Goal: Task Accomplishment & Management: Manage account settings

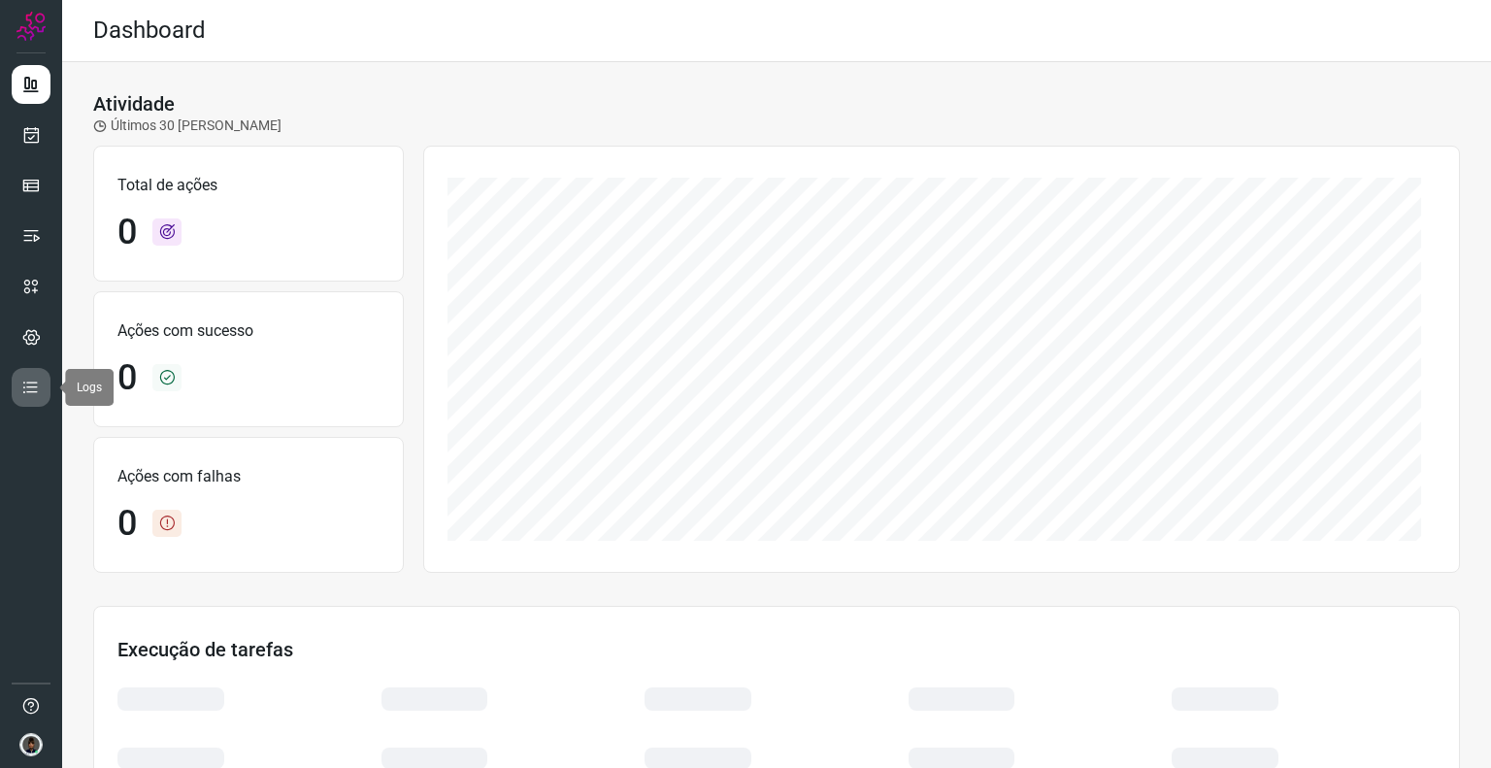
click at [45, 386] on link at bounding box center [31, 387] width 39 height 39
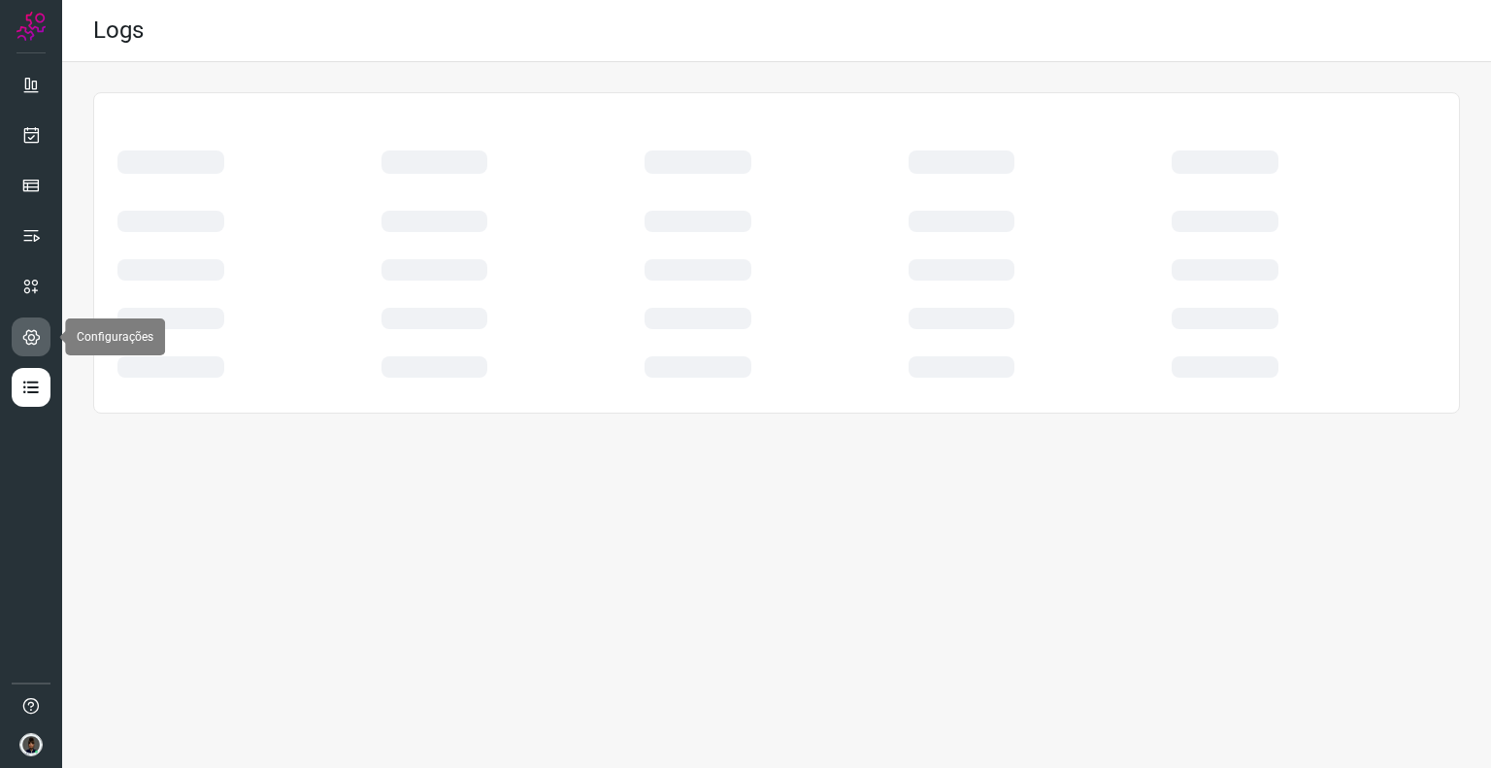
click at [22, 345] on icon at bounding box center [31, 336] width 18 height 19
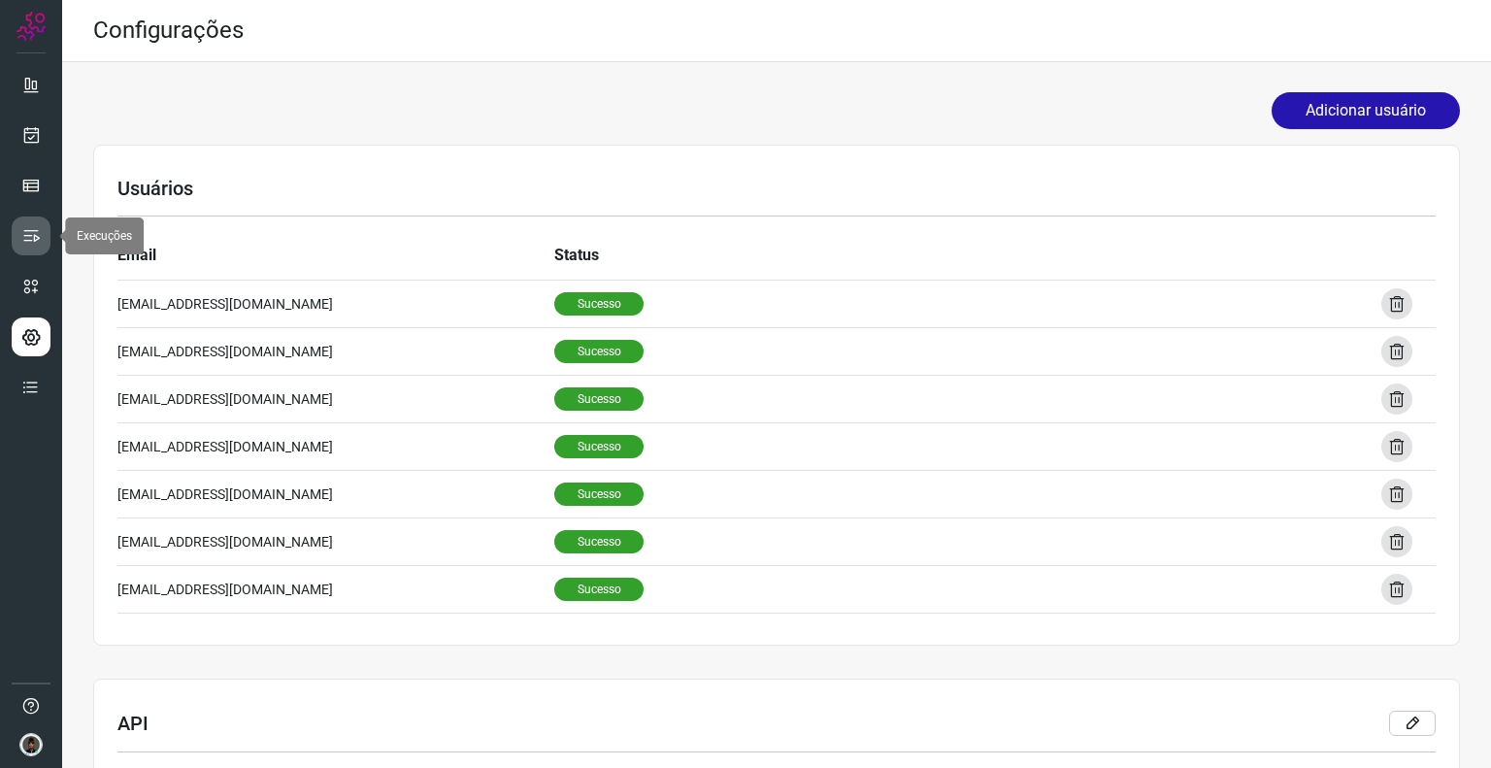
click at [35, 227] on icon at bounding box center [30, 235] width 19 height 19
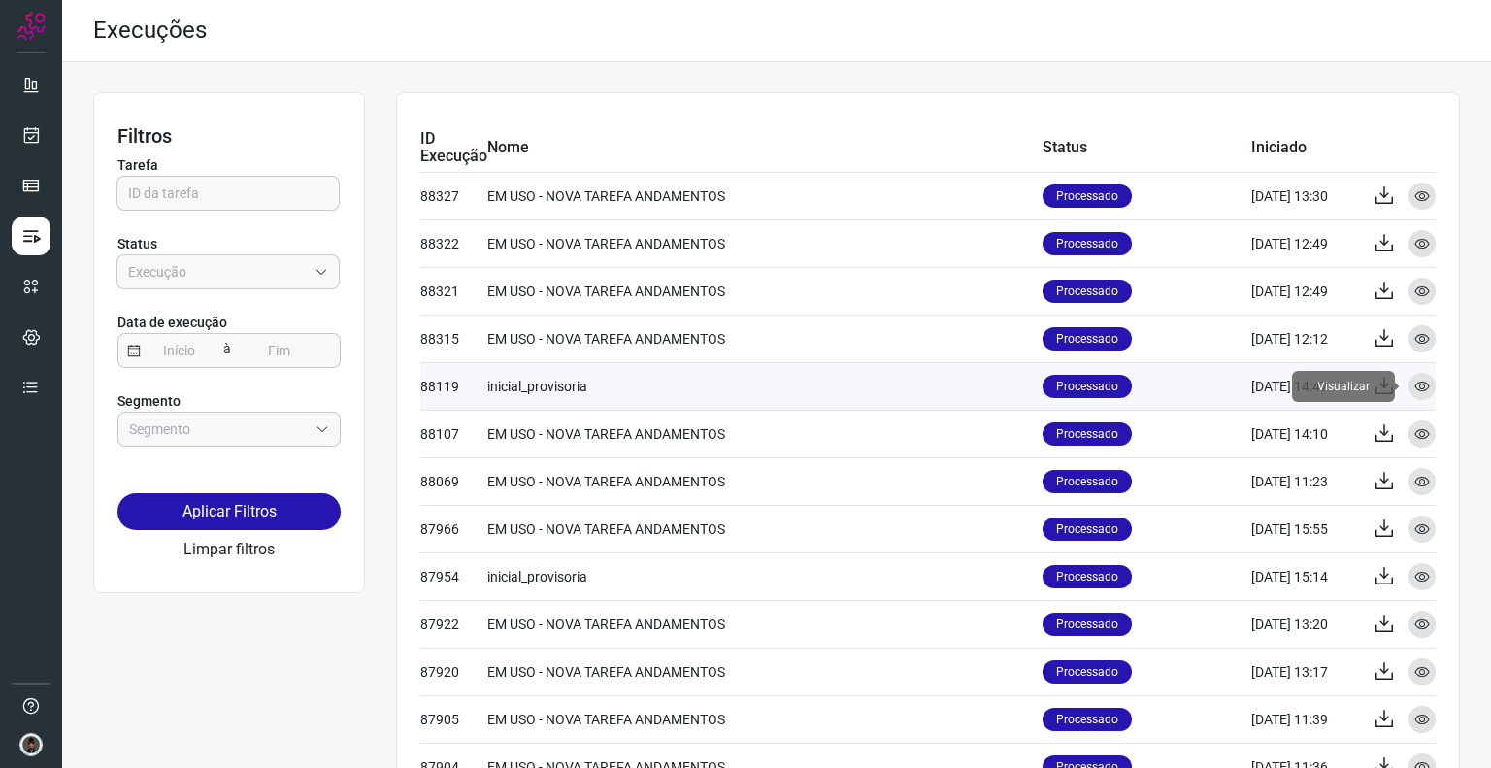
click at [1415, 384] on icon at bounding box center [1423, 387] width 16 height 16
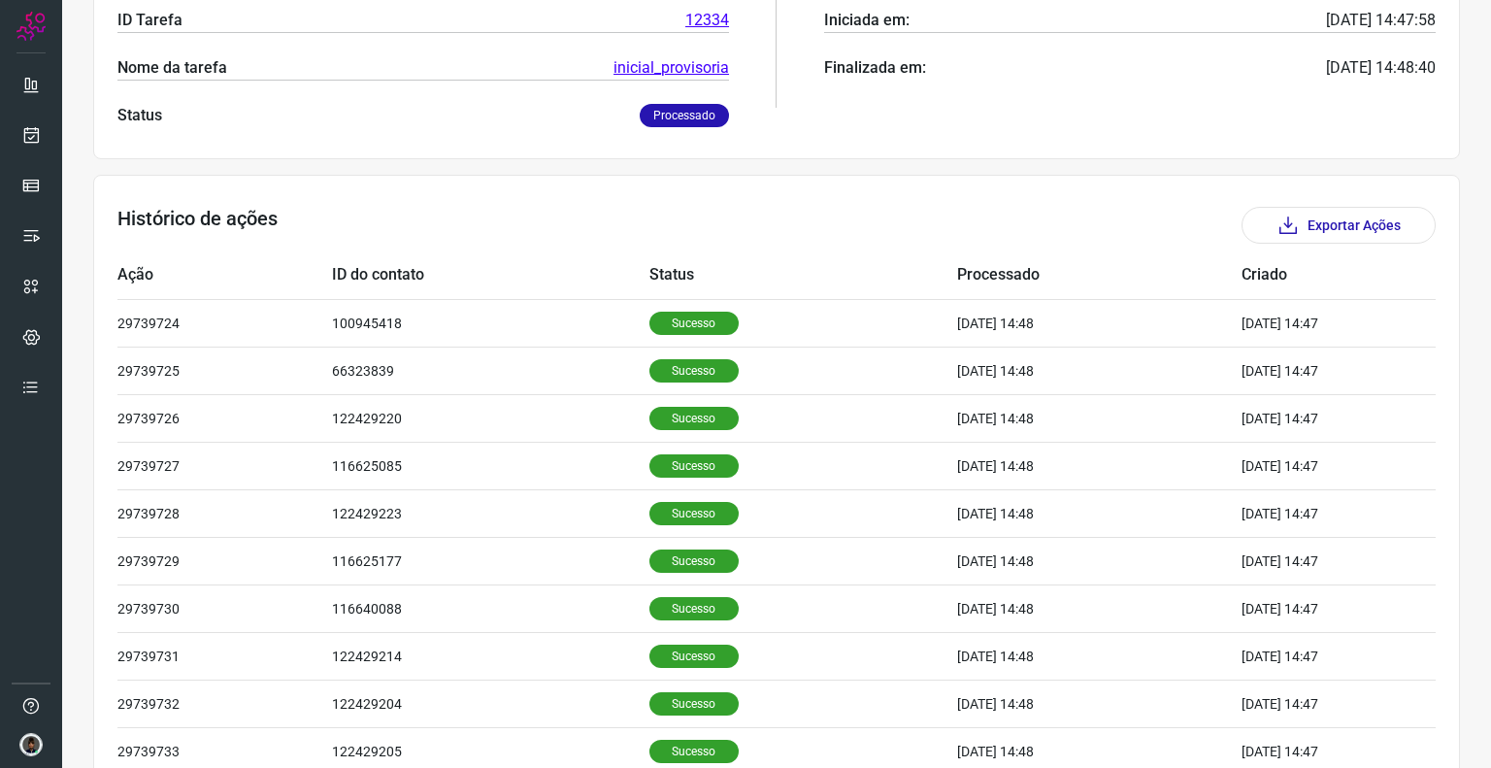
scroll to position [216, 0]
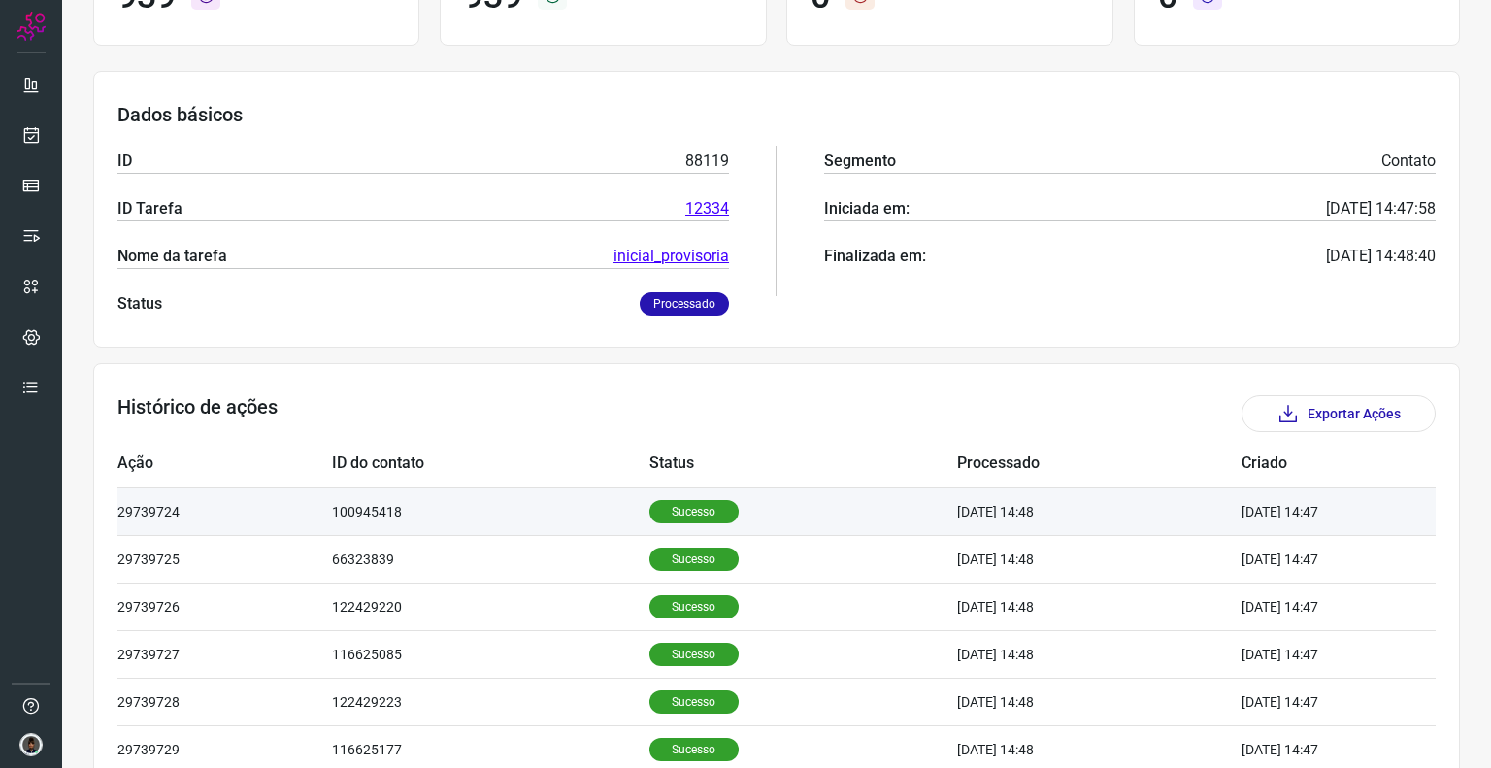
click at [1075, 496] on td "10/10/25 14:48" at bounding box center [1099, 511] width 284 height 48
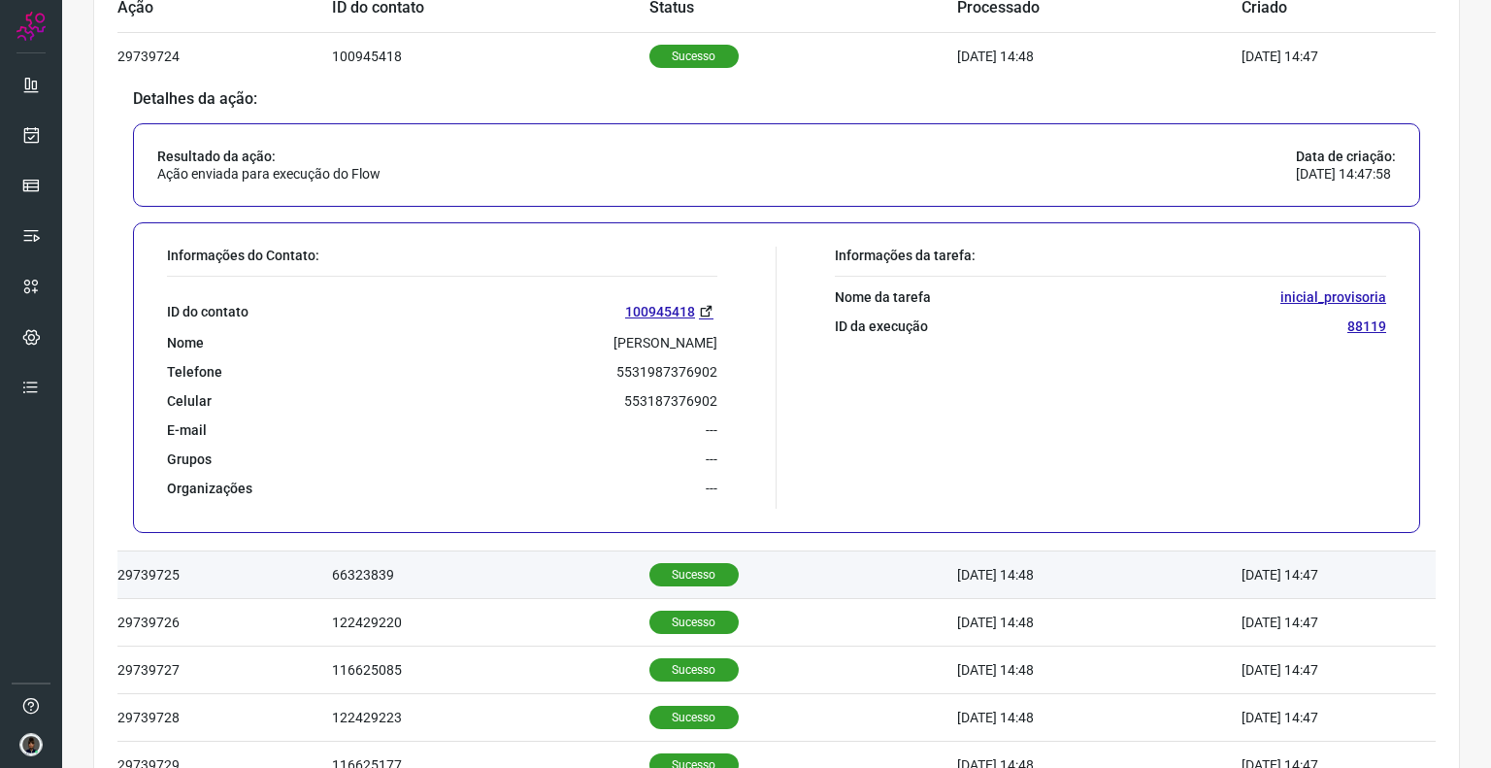
scroll to position [701, 0]
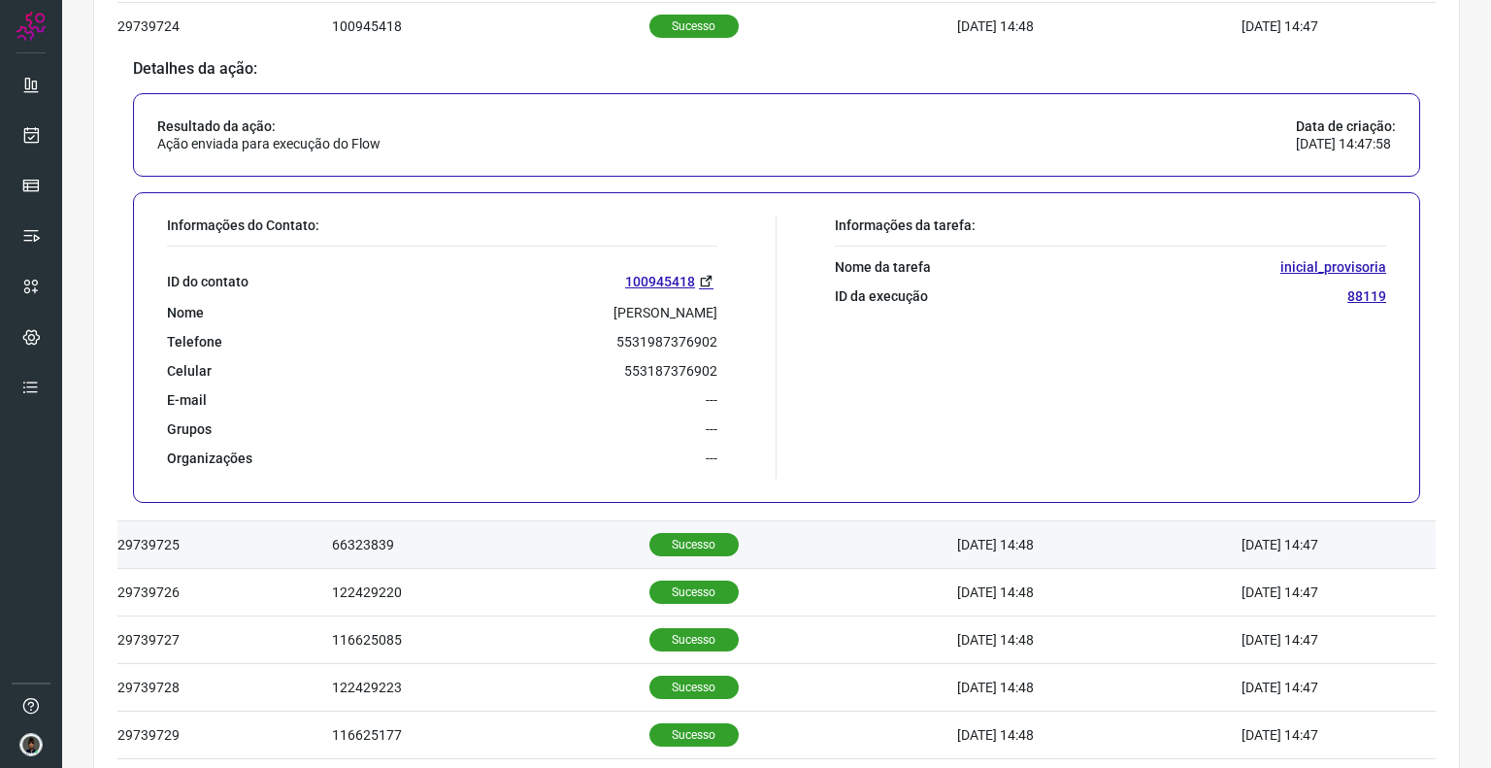
click at [769, 543] on td "Sucesso" at bounding box center [803, 545] width 308 height 48
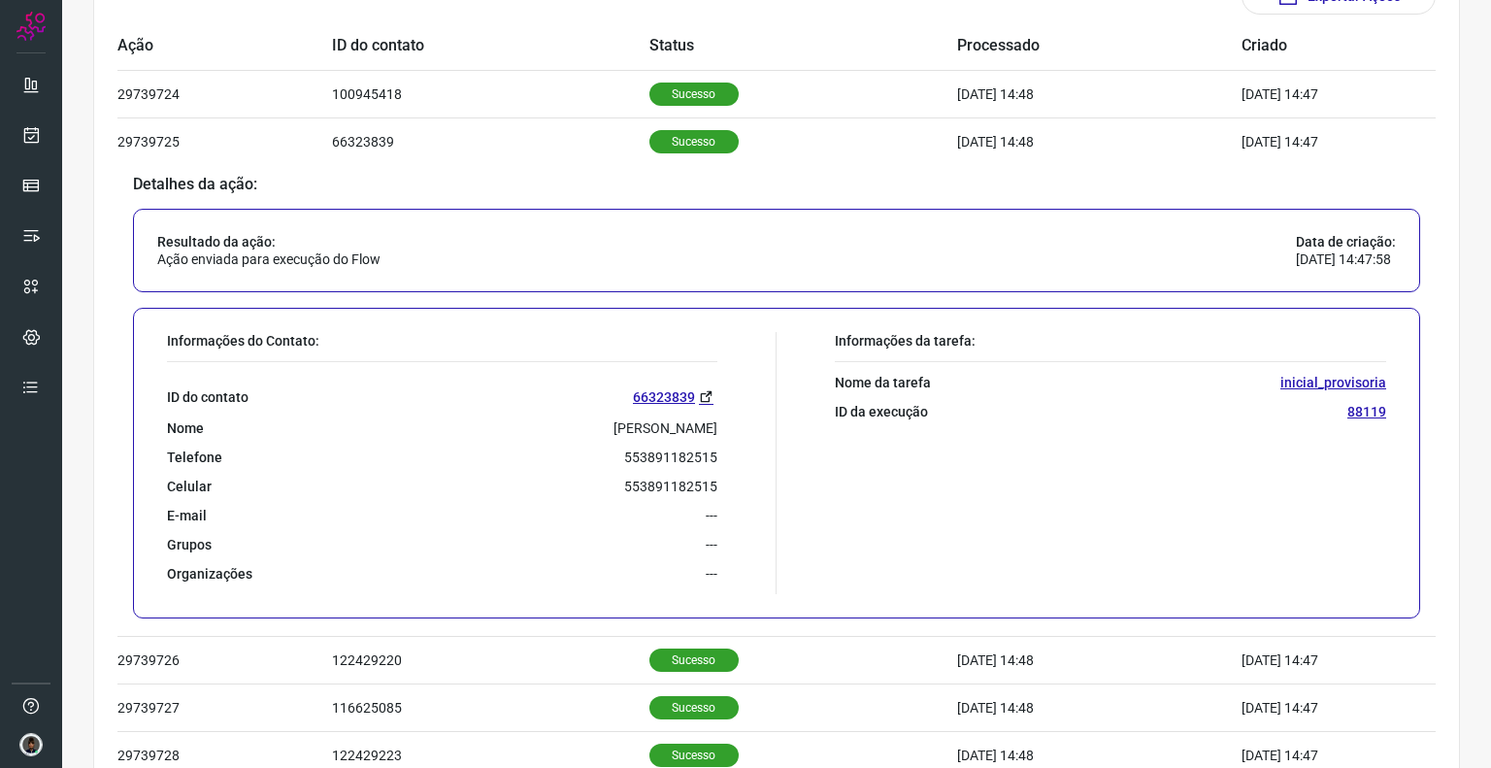
scroll to position [604, 0]
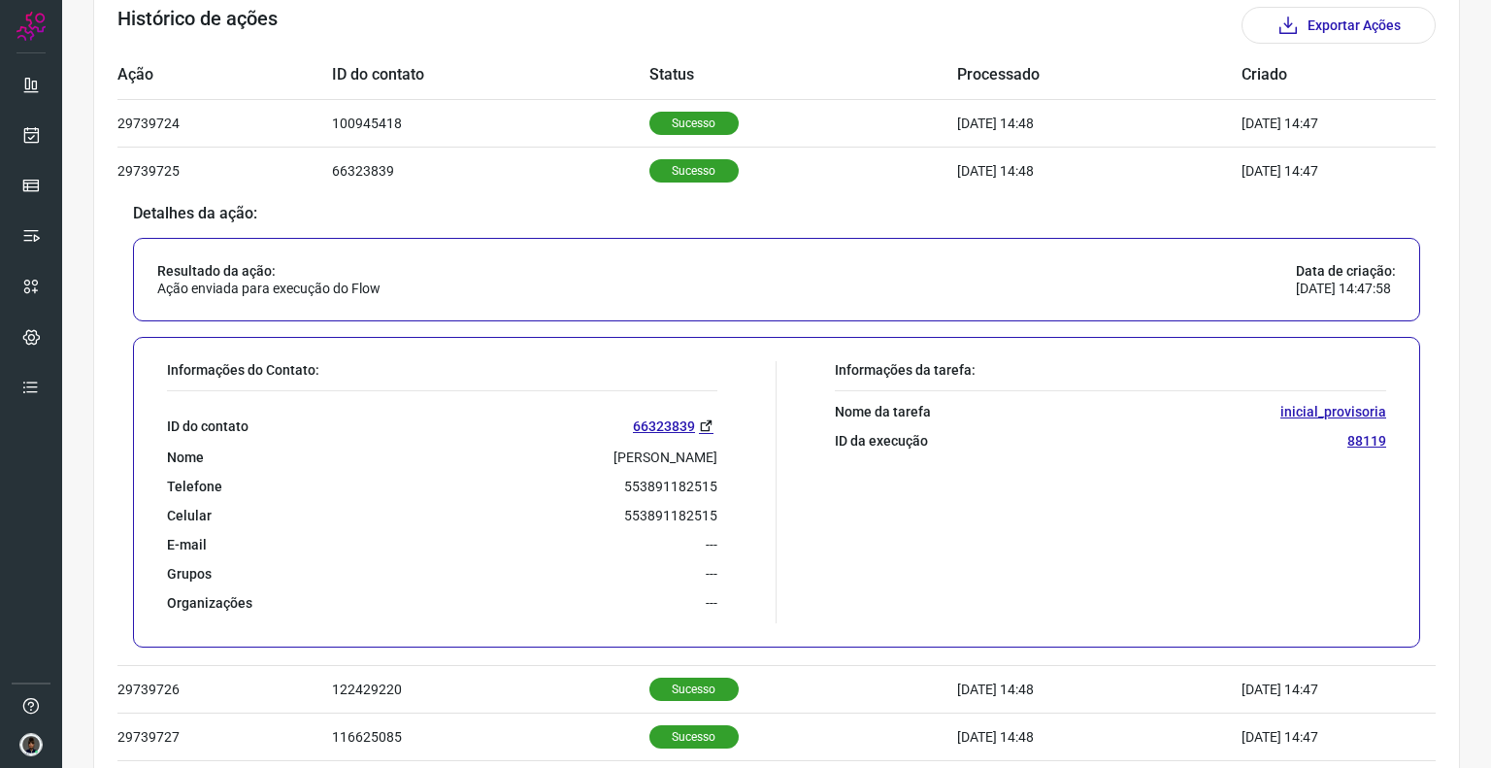
click at [1366, 436] on p "88119" at bounding box center [1367, 440] width 39 height 17
click at [1366, 437] on p "88119" at bounding box center [1367, 440] width 39 height 17
click at [1351, 438] on p "88119" at bounding box center [1367, 440] width 39 height 17
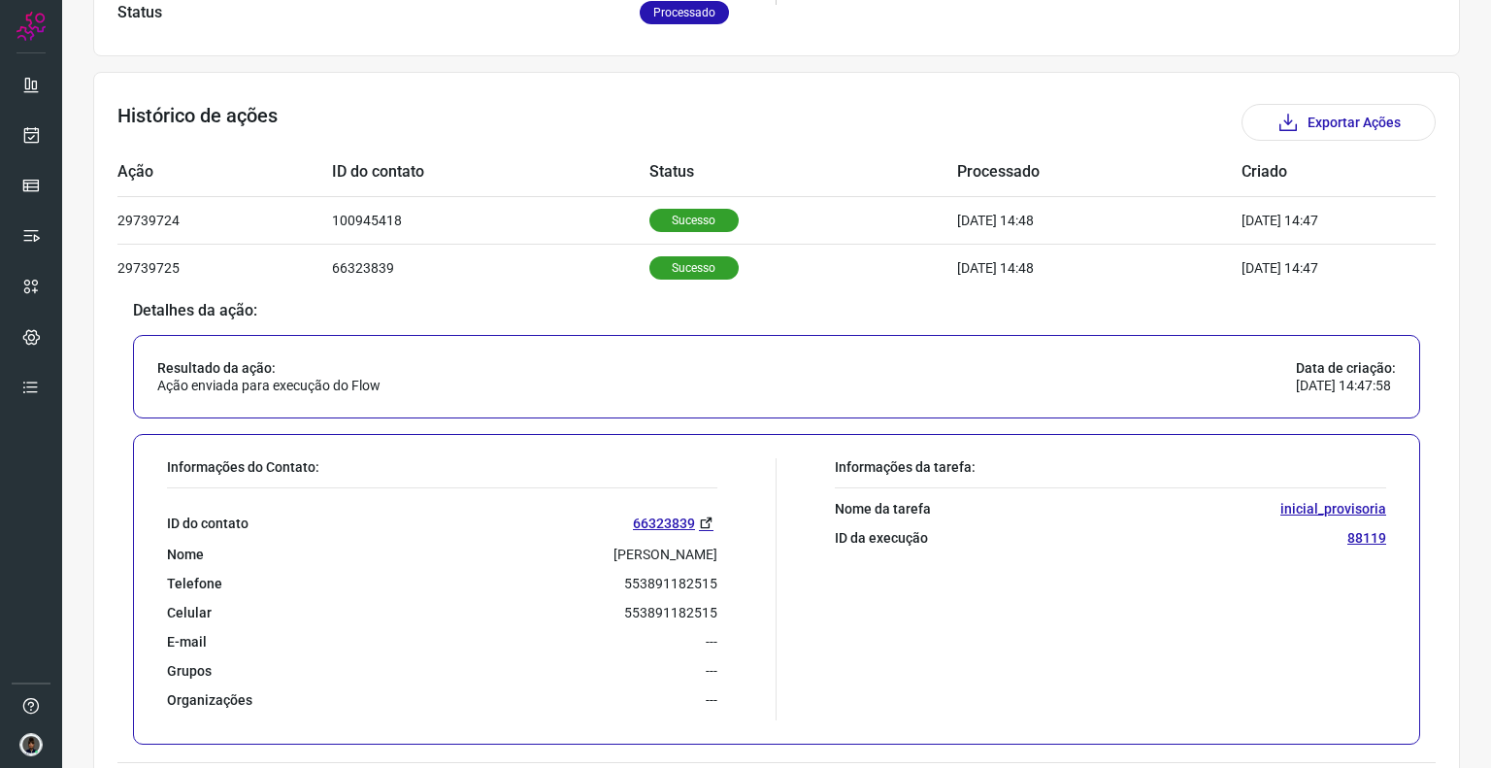
click at [1301, 503] on p "inicial_provisoria" at bounding box center [1334, 508] width 106 height 17
drag, startPoint x: 1309, startPoint y: 512, endPoint x: 626, endPoint y: 351, distance: 701.0
click at [626, 351] on div "Resultado da ação: Ação enviada para execução do Flow Data de criação: 10/10/20…" at bounding box center [776, 376] width 1287 height 83
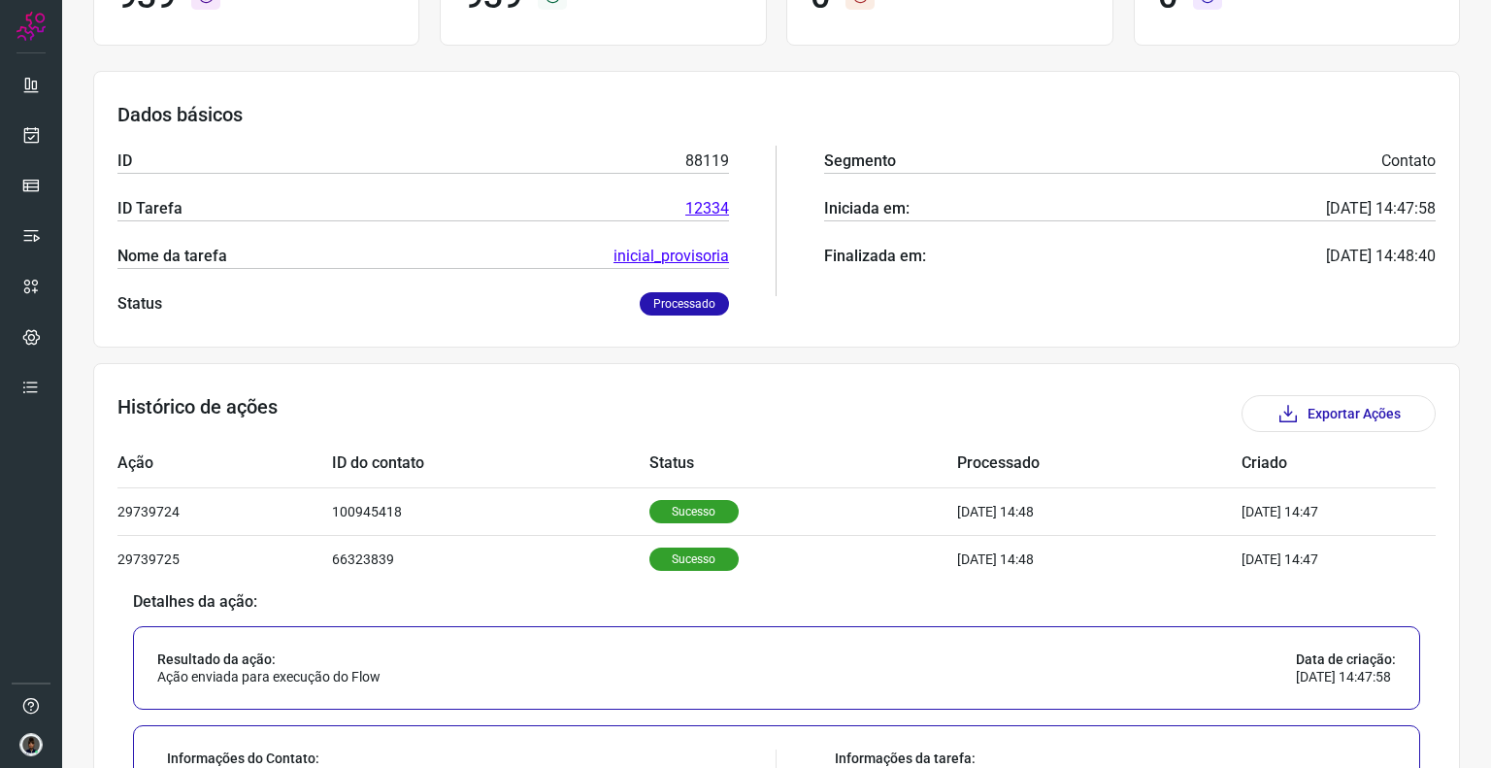
scroll to position [21, 0]
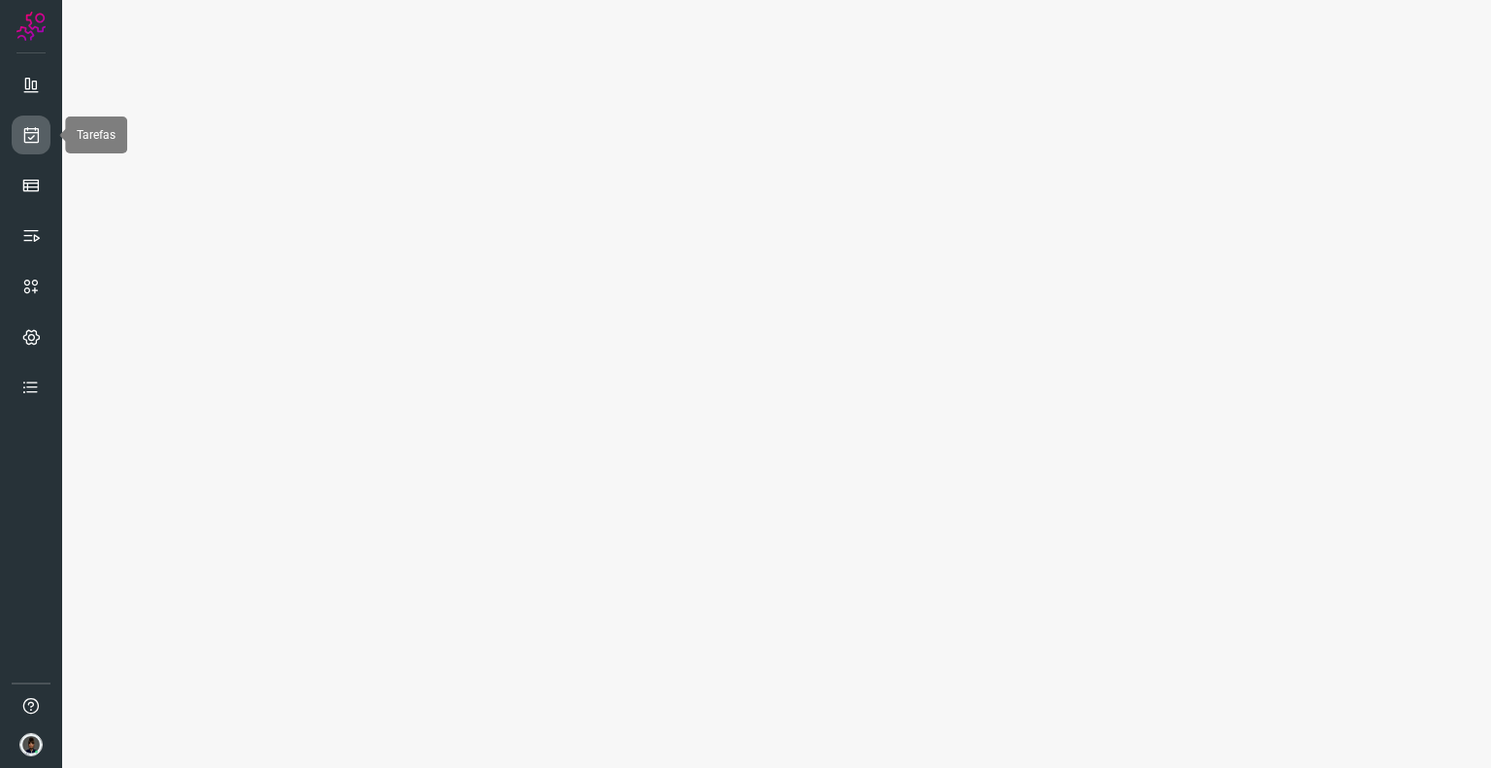
click at [21, 142] on icon at bounding box center [31, 134] width 20 height 19
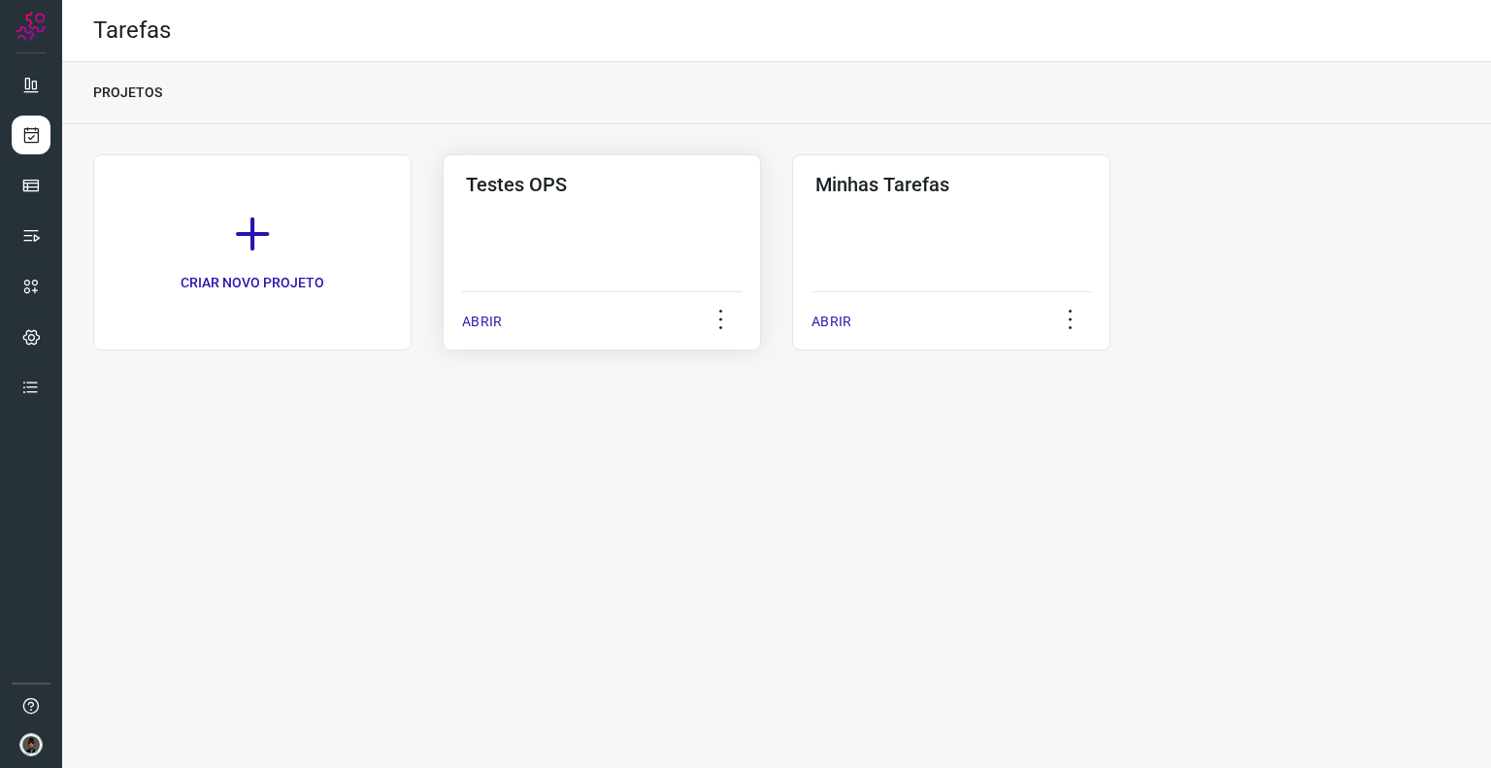
click at [636, 232] on div "Testes OPS ABRIR" at bounding box center [602, 252] width 318 height 196
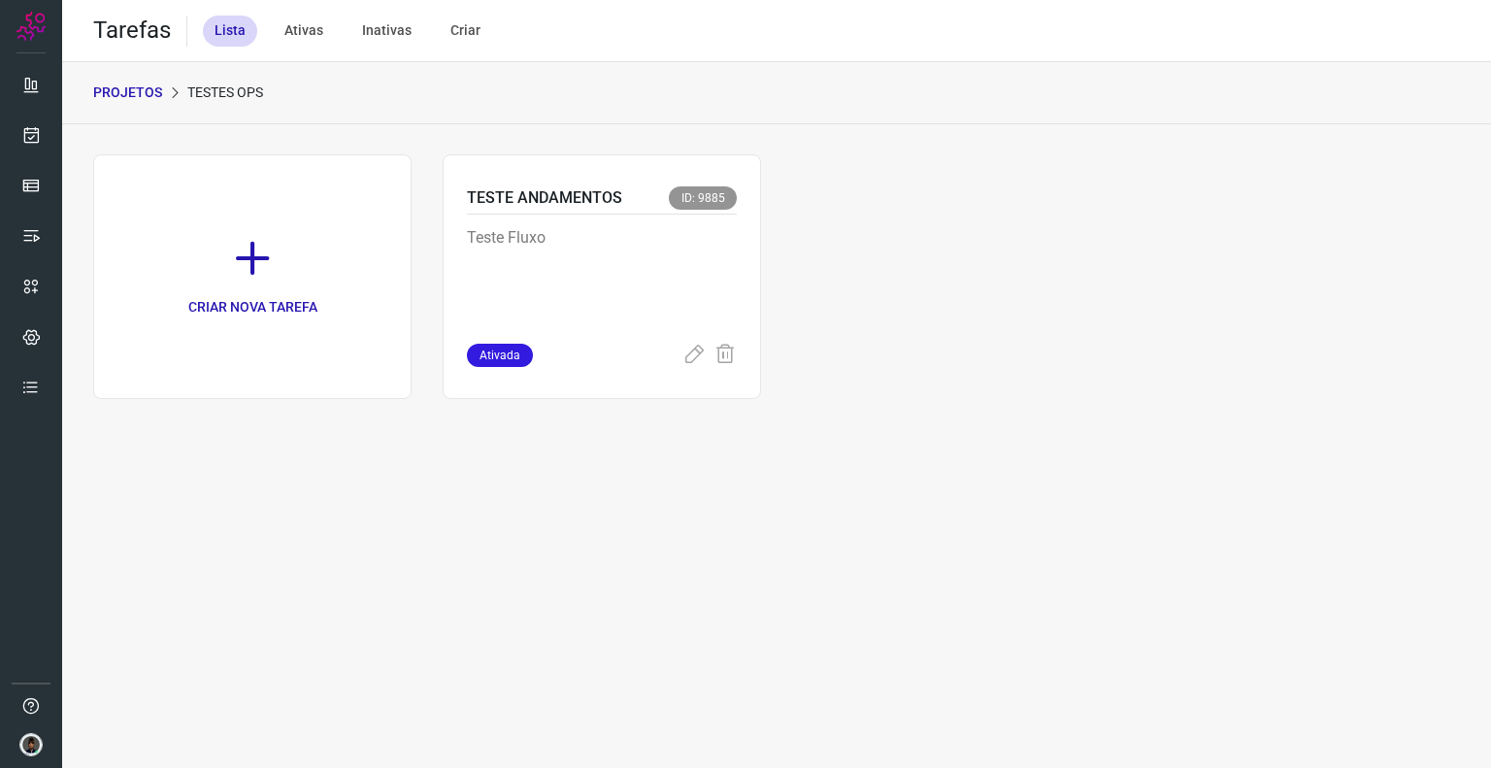
click at [11, 146] on div at bounding box center [31, 384] width 62 height 768
click at [26, 140] on icon at bounding box center [31, 134] width 20 height 19
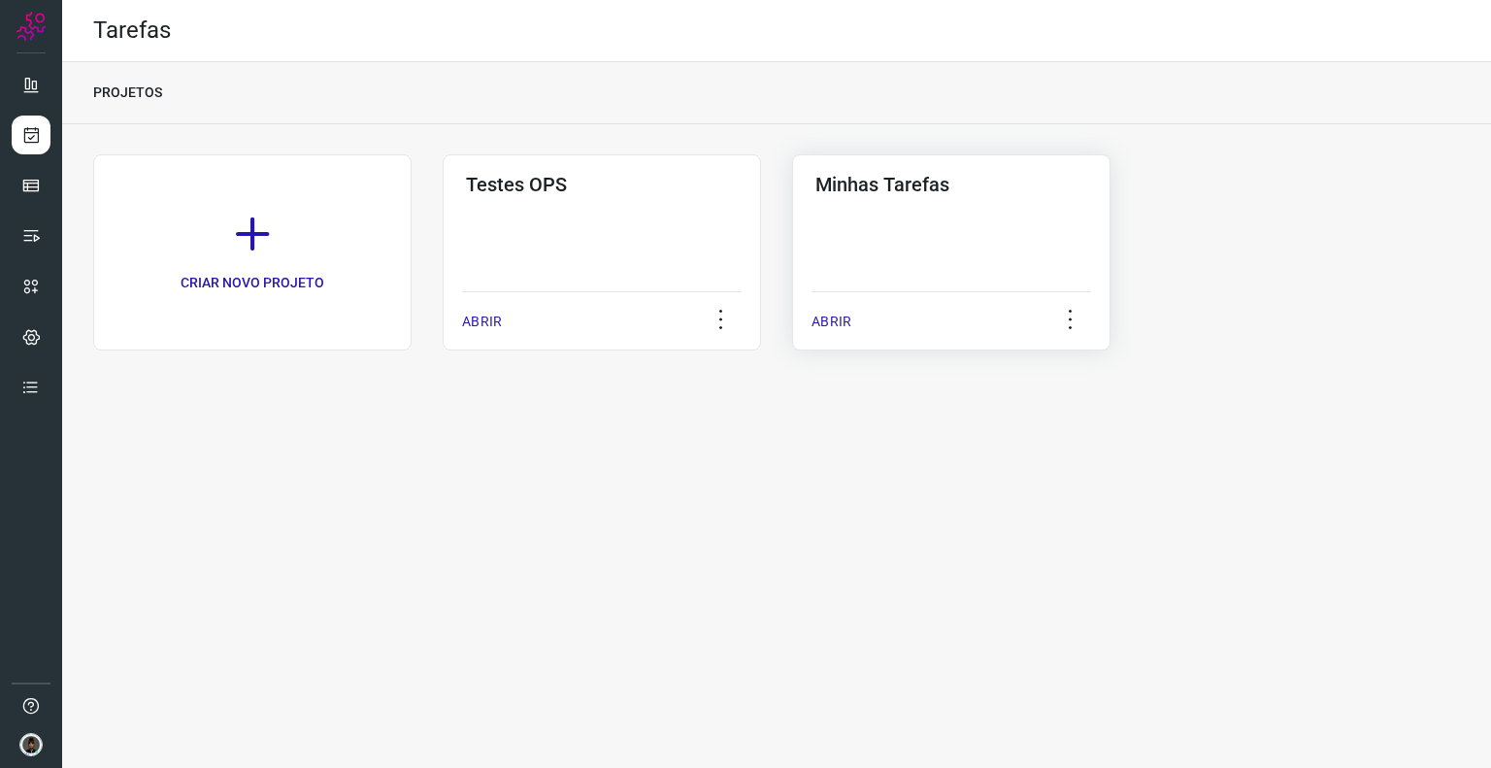
click at [870, 229] on div "Minhas Tarefas ABRIR" at bounding box center [951, 252] width 318 height 196
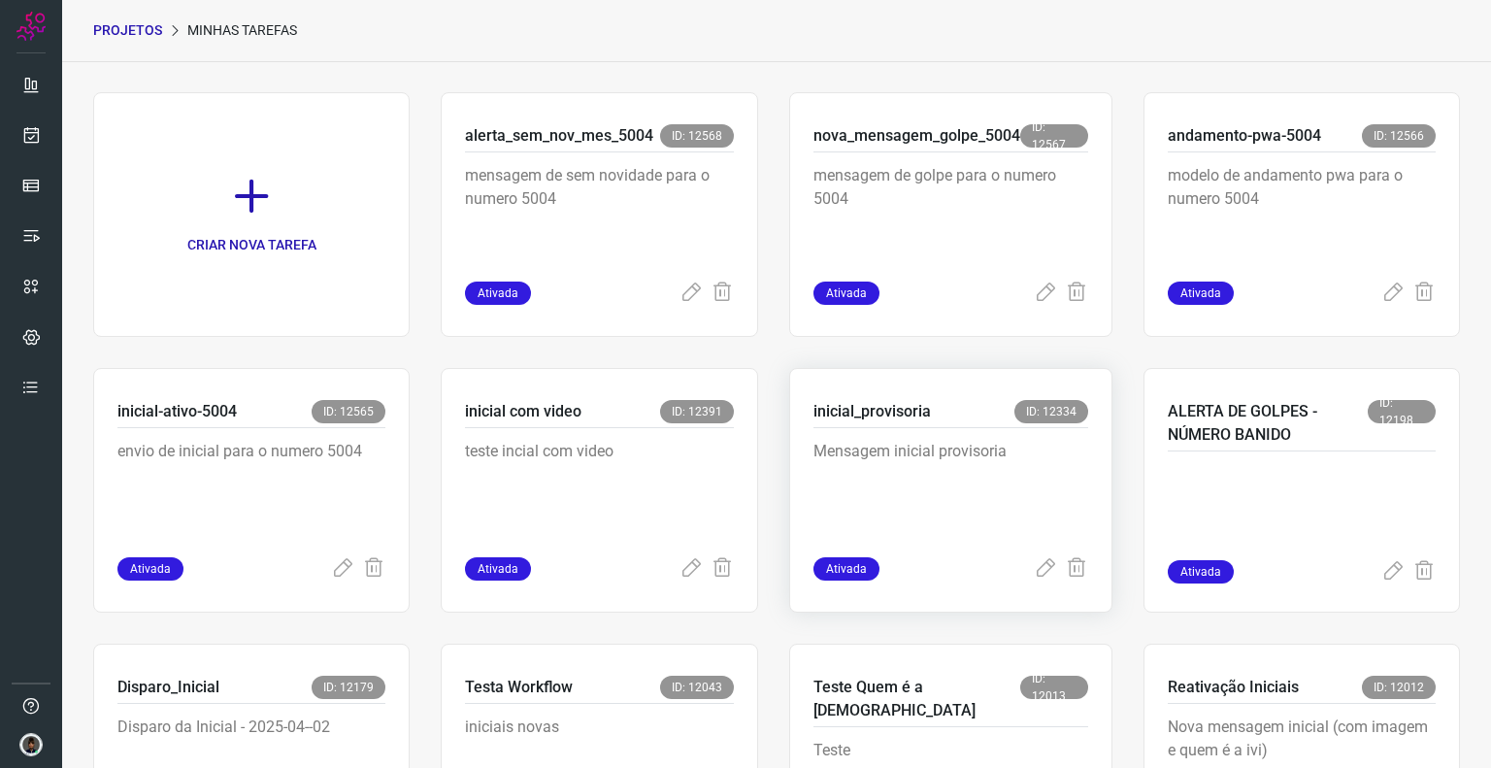
scroll to position [97, 0]
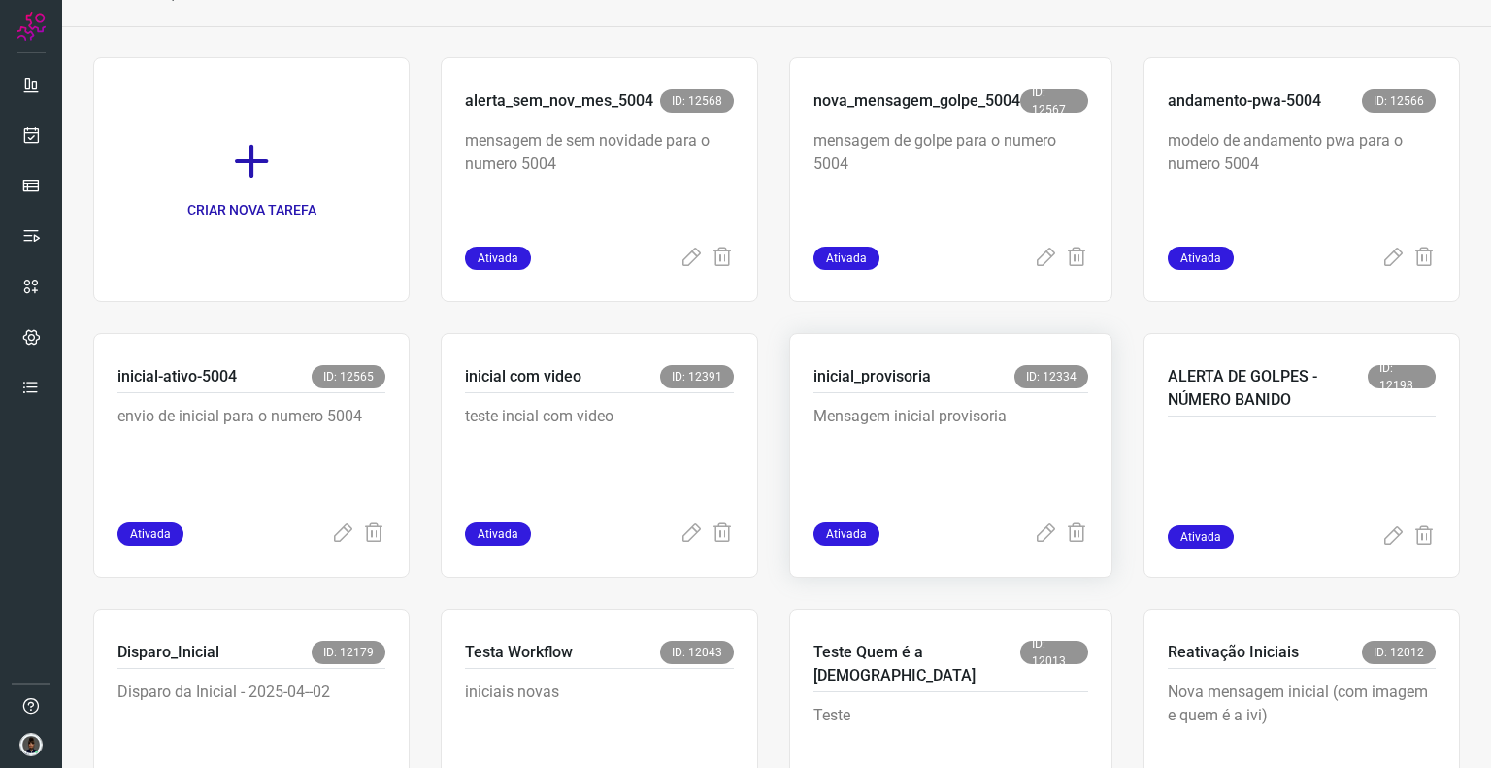
click at [958, 422] on p "Mensagem inicial provisoria" at bounding box center [951, 453] width 275 height 97
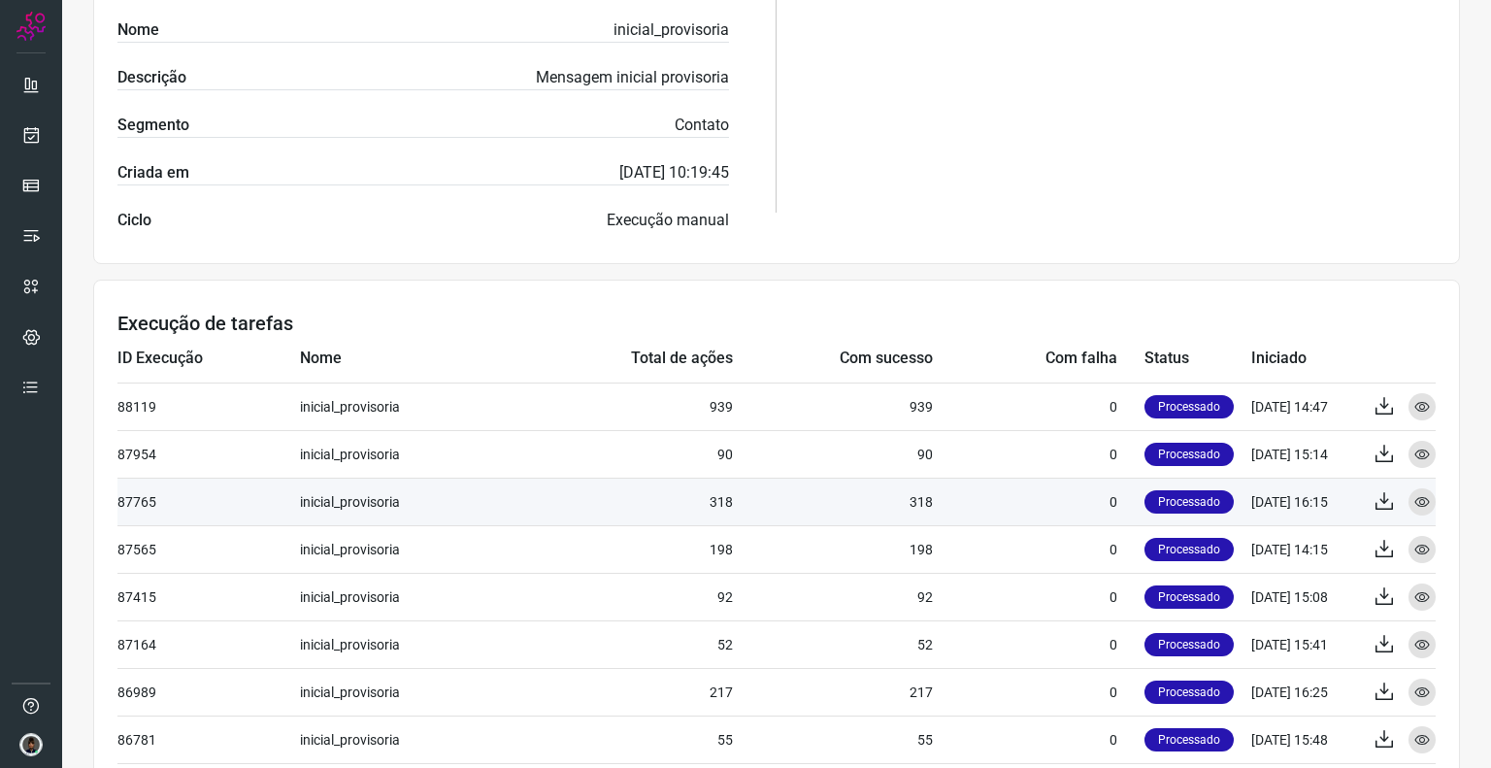
scroll to position [583, 0]
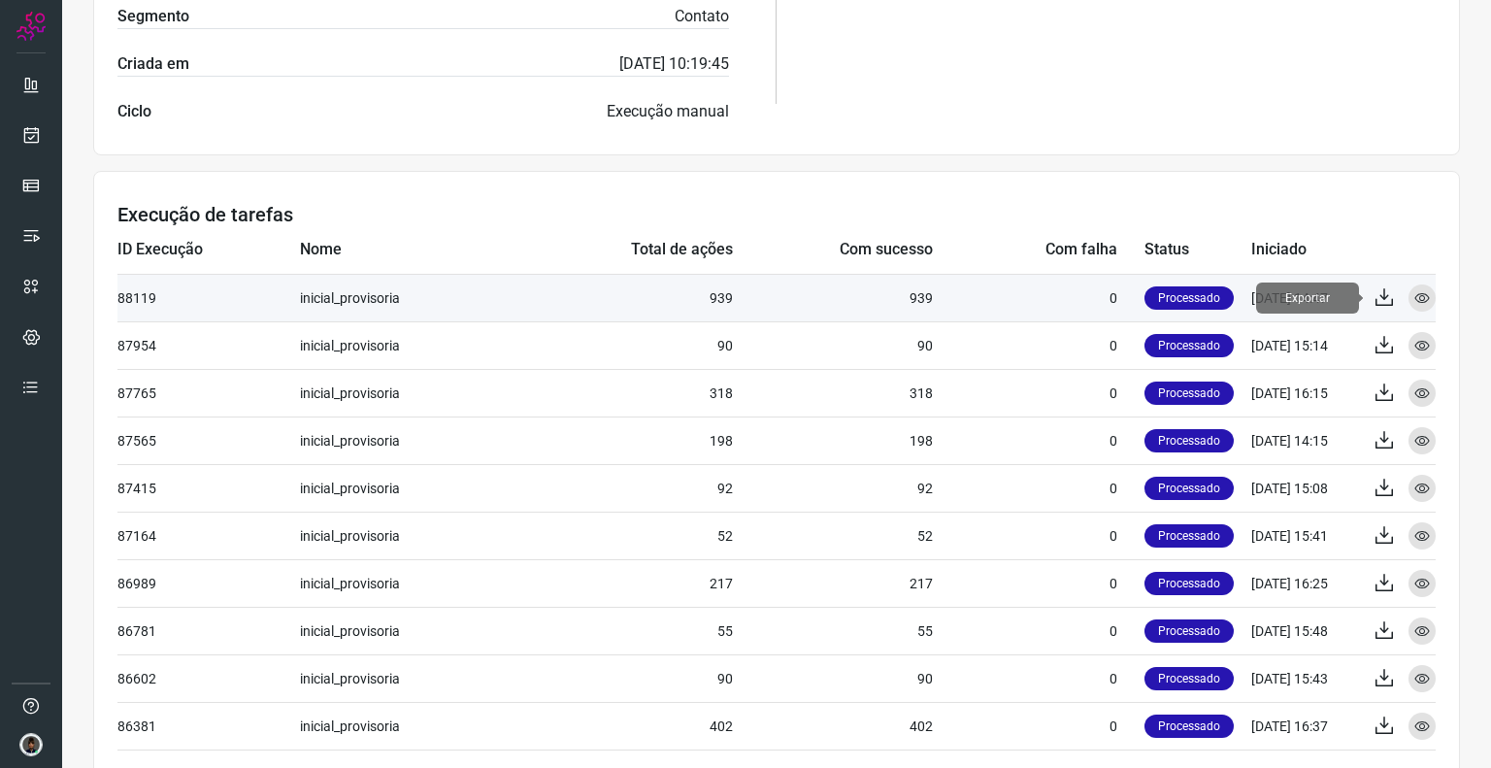
click at [1373, 302] on icon at bounding box center [1384, 297] width 23 height 23
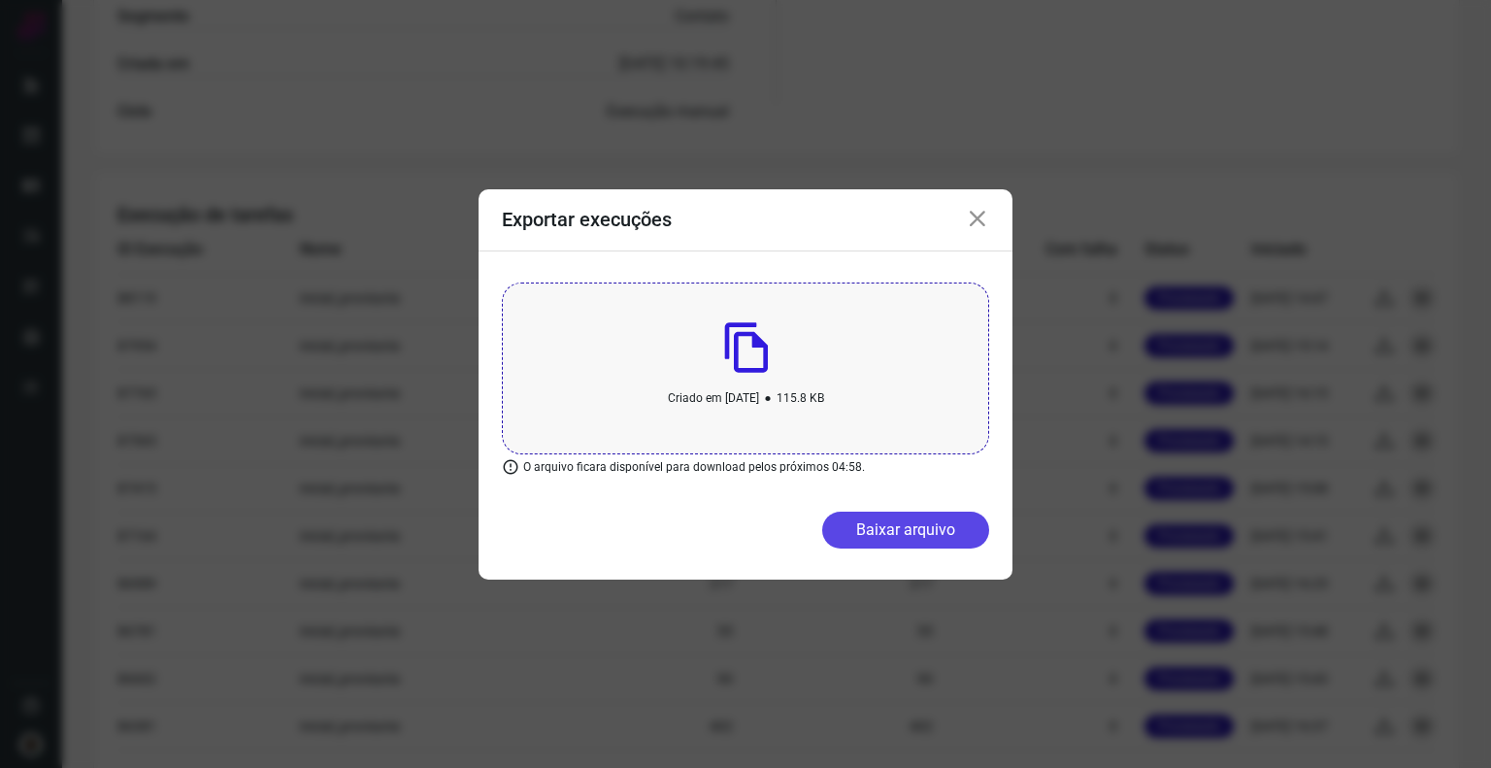
click at [904, 525] on button "Baixar arquivo" at bounding box center [905, 530] width 167 height 37
click at [970, 209] on icon at bounding box center [977, 219] width 23 height 23
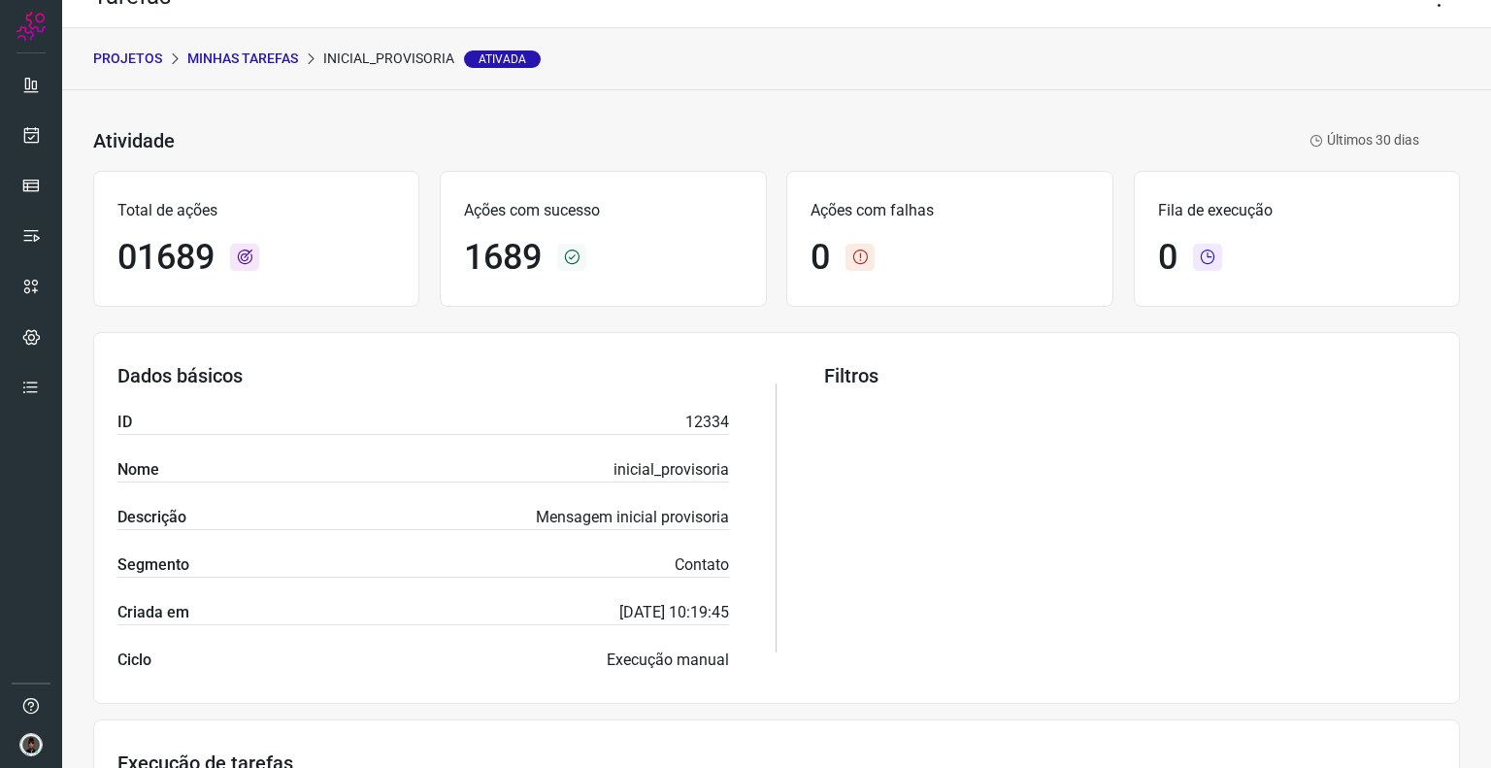
scroll to position [0, 0]
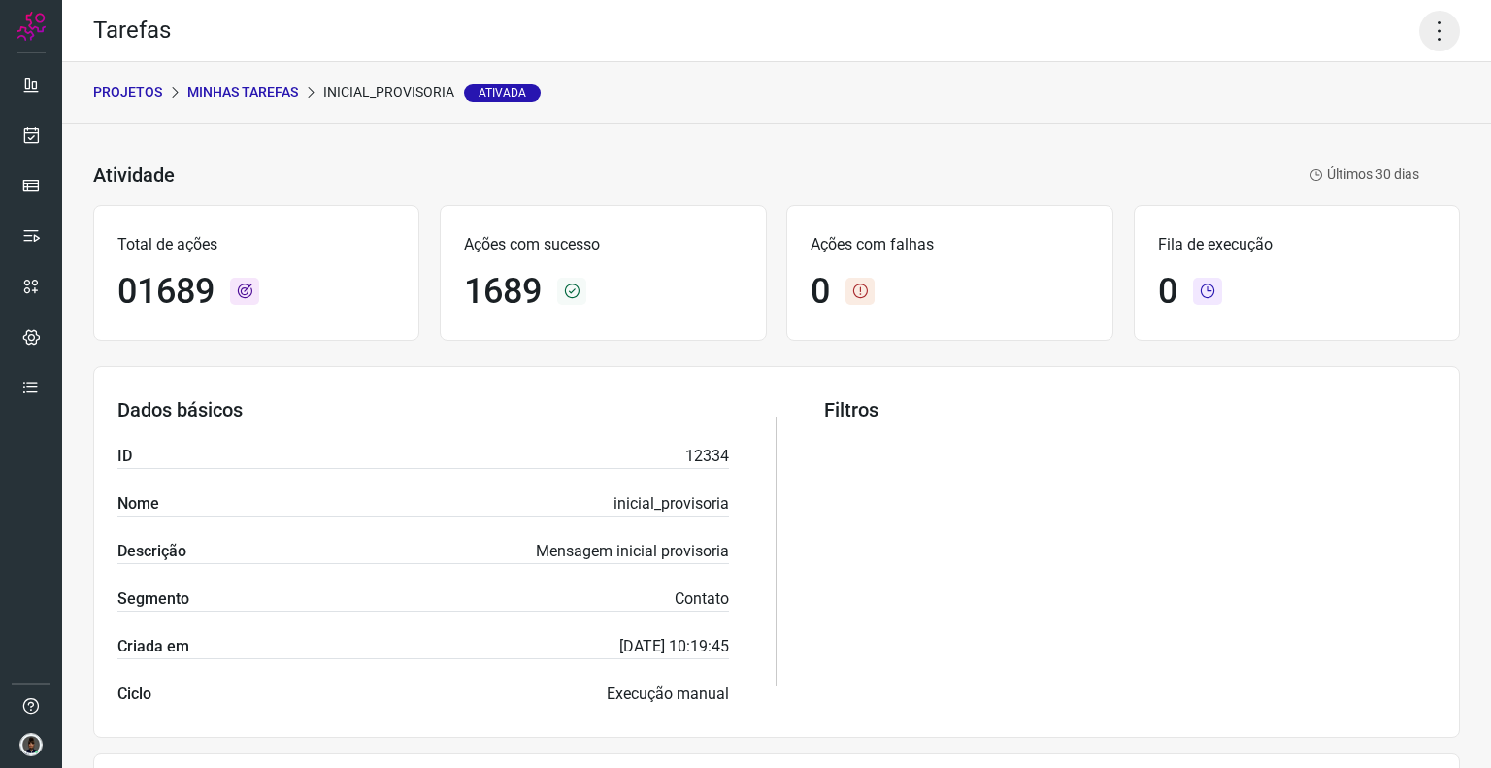
click at [1421, 38] on icon at bounding box center [1439, 31] width 41 height 41
click at [1402, 93] on li "Editar" at bounding box center [1356, 90] width 177 height 31
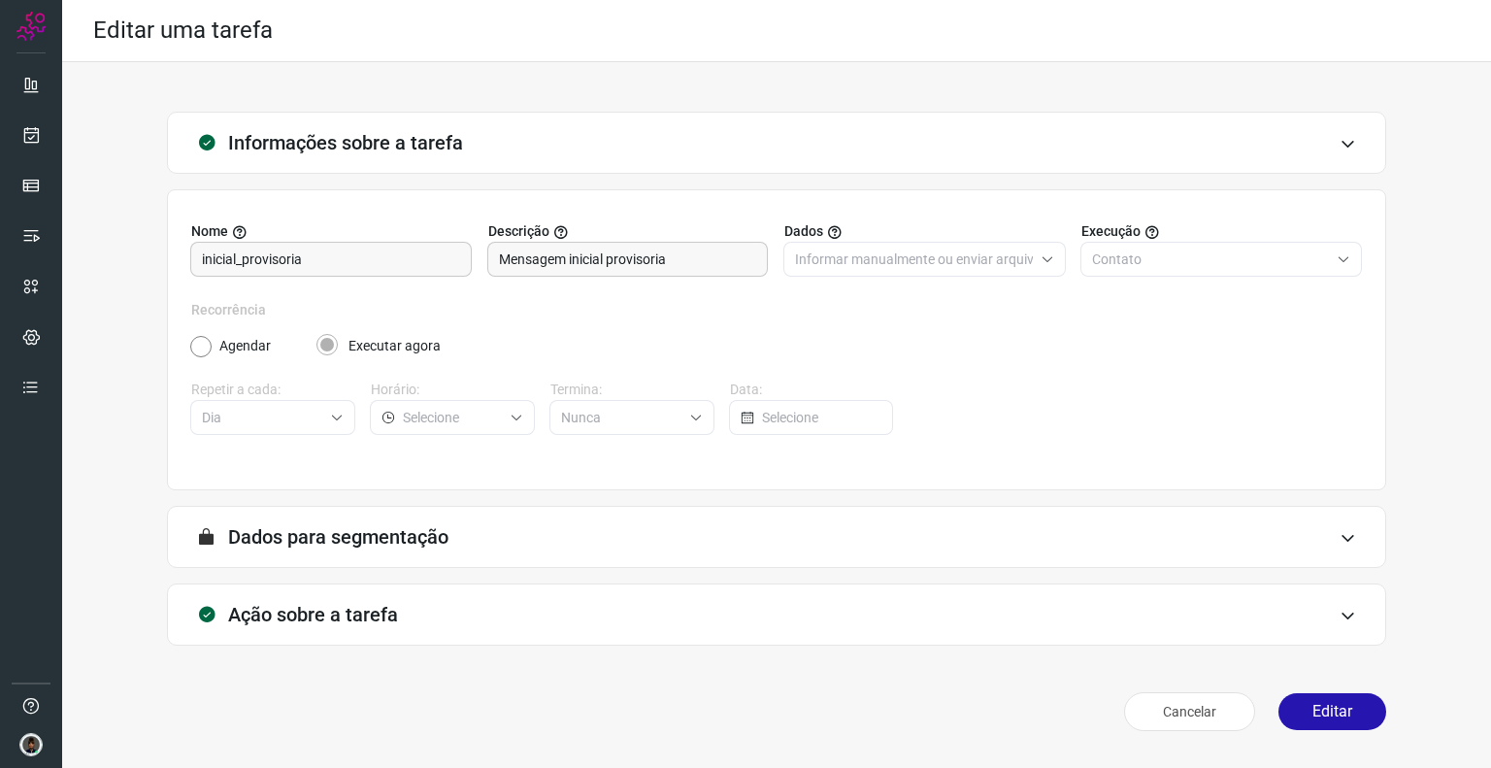
click at [330, 538] on h3 "Dados para segmentação" at bounding box center [338, 536] width 220 height 23
click at [409, 531] on h3 "Dados para segmentação" at bounding box center [338, 536] width 220 height 23
click at [1344, 536] on icon at bounding box center [1348, 538] width 17 height 16
click at [1357, 536] on div "A segmentação de dados está desabilitada porque a opção de envio manual foi sel…" at bounding box center [776, 537] width 1219 height 62
click at [1335, 142] on div "Informações sobre a tarefa" at bounding box center [776, 143] width 1219 height 62
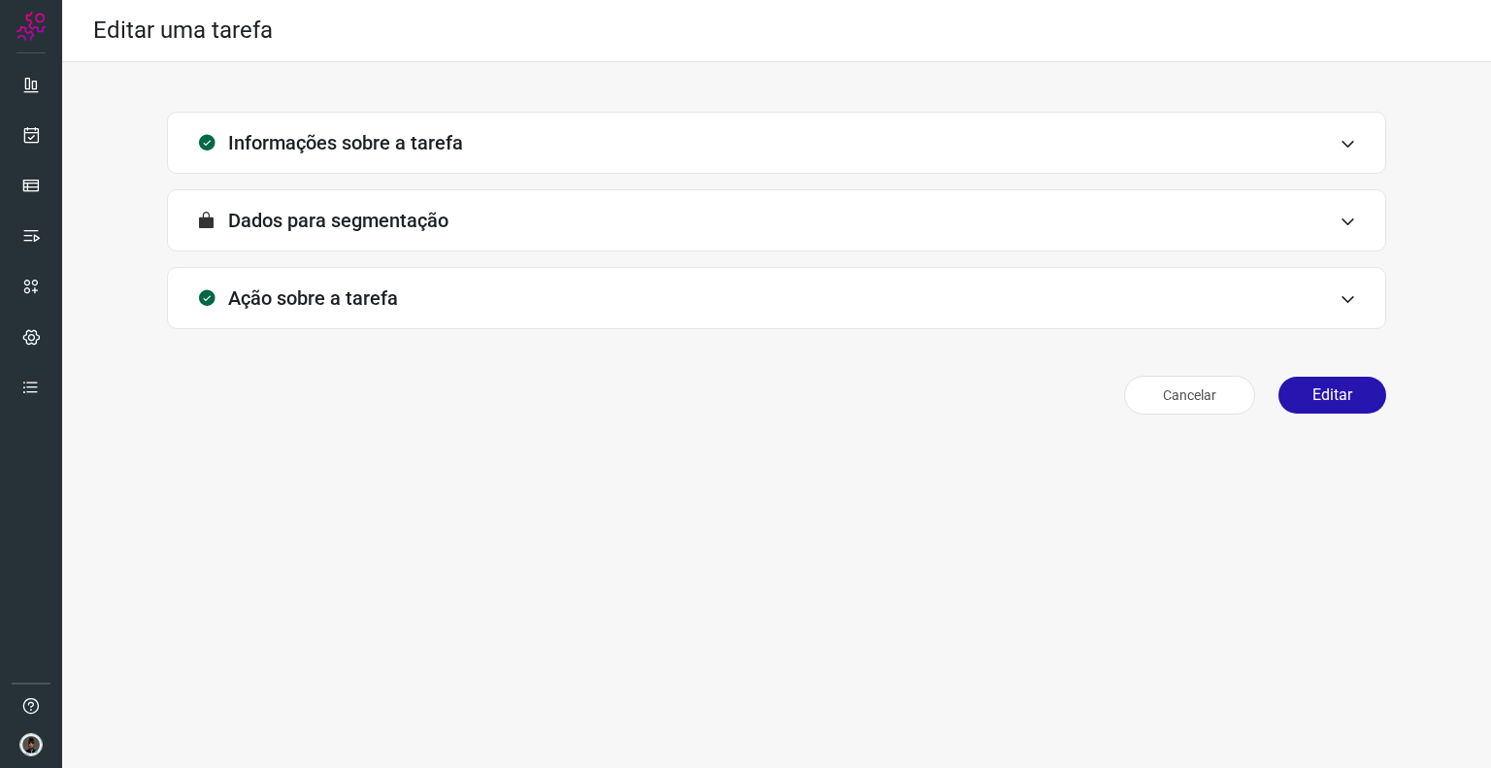
click at [1282, 139] on div "Informações sobre a tarefa" at bounding box center [776, 143] width 1219 height 62
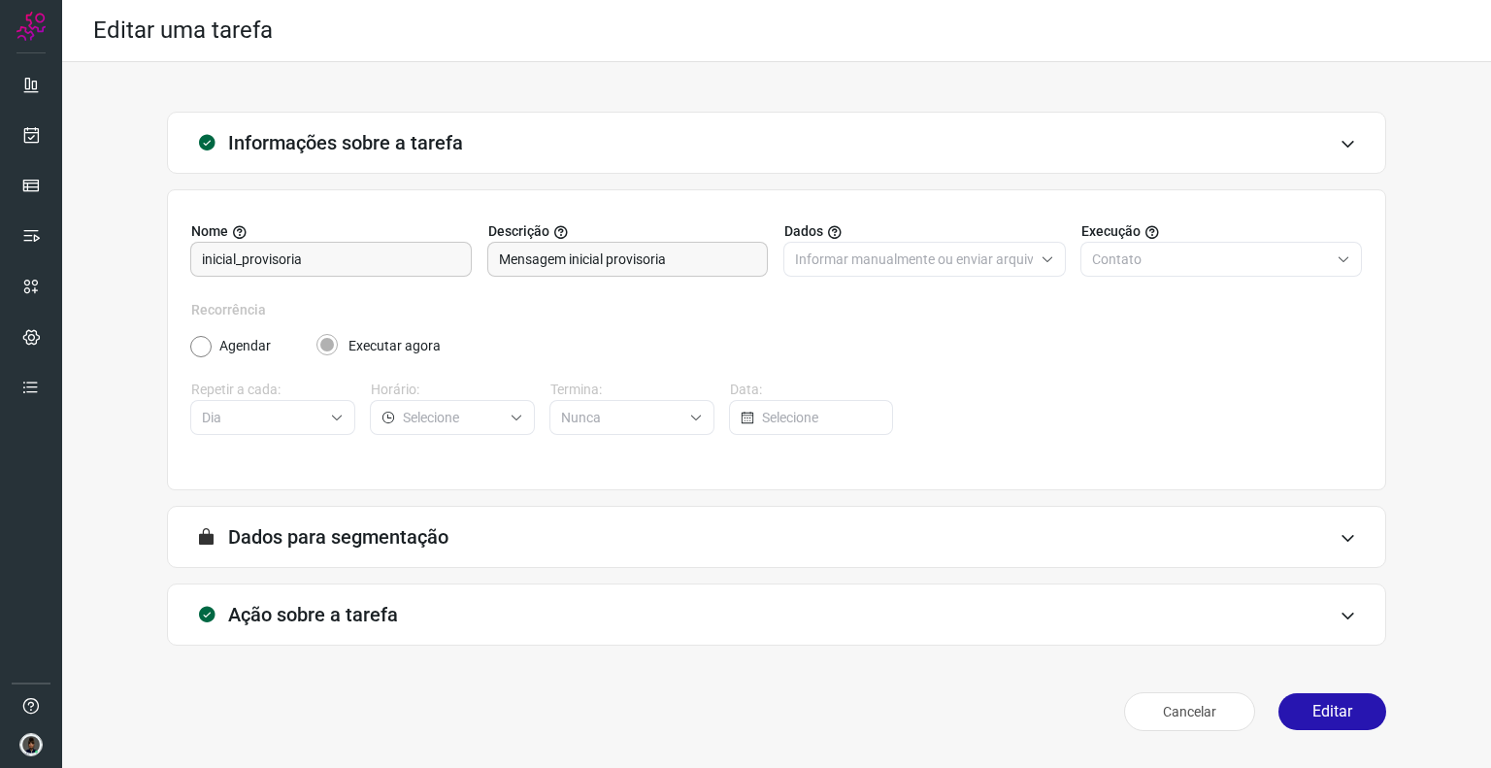
click at [1163, 540] on div "A segmentação de dados está desabilitada porque a opção de envio manual foi sel…" at bounding box center [776, 537] width 1219 height 62
click at [1340, 547] on div "A segmentação de dados está desabilitada porque a opção de envio manual foi sel…" at bounding box center [776, 537] width 1219 height 62
click at [1355, 617] on icon at bounding box center [1348, 616] width 17 height 16
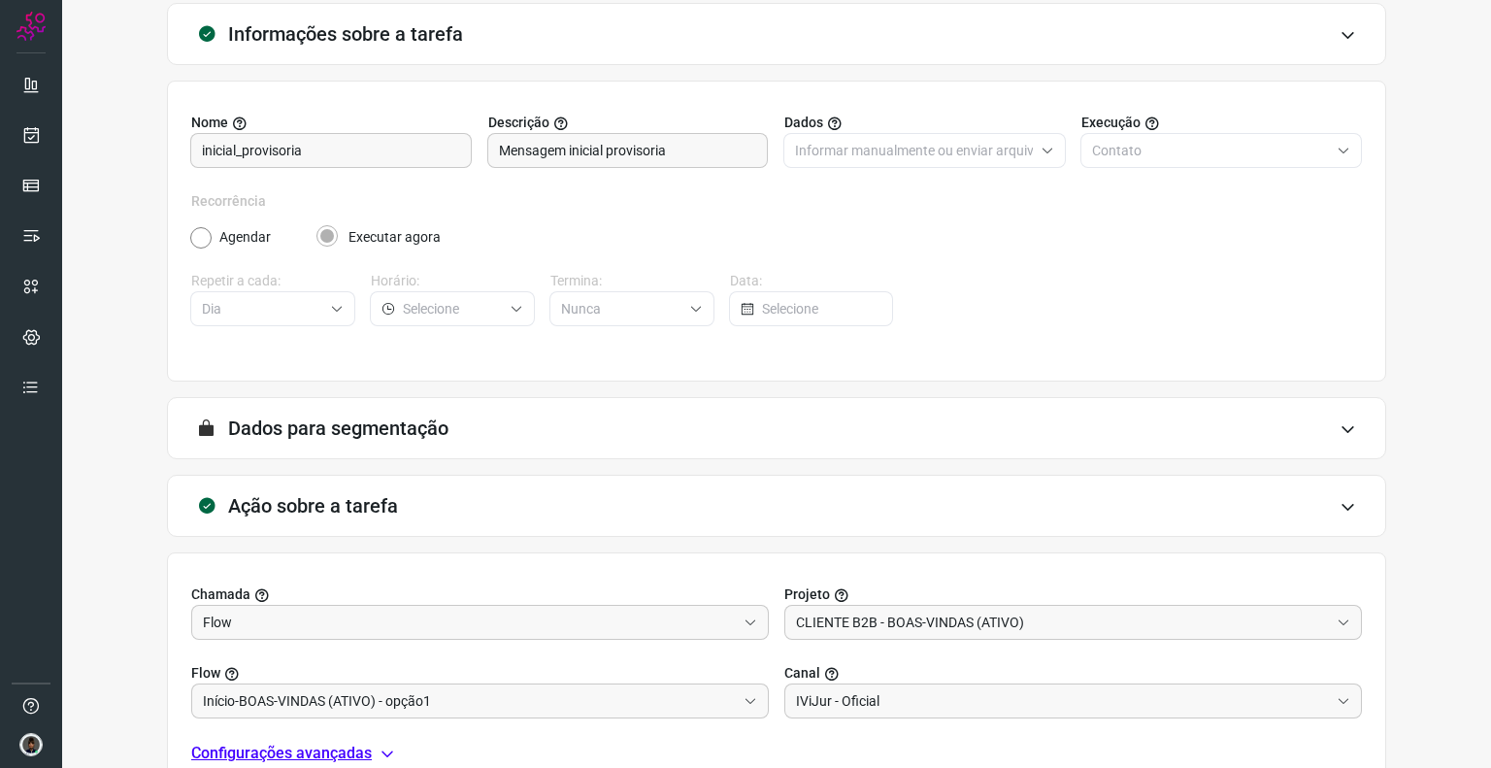
scroll to position [296, 0]
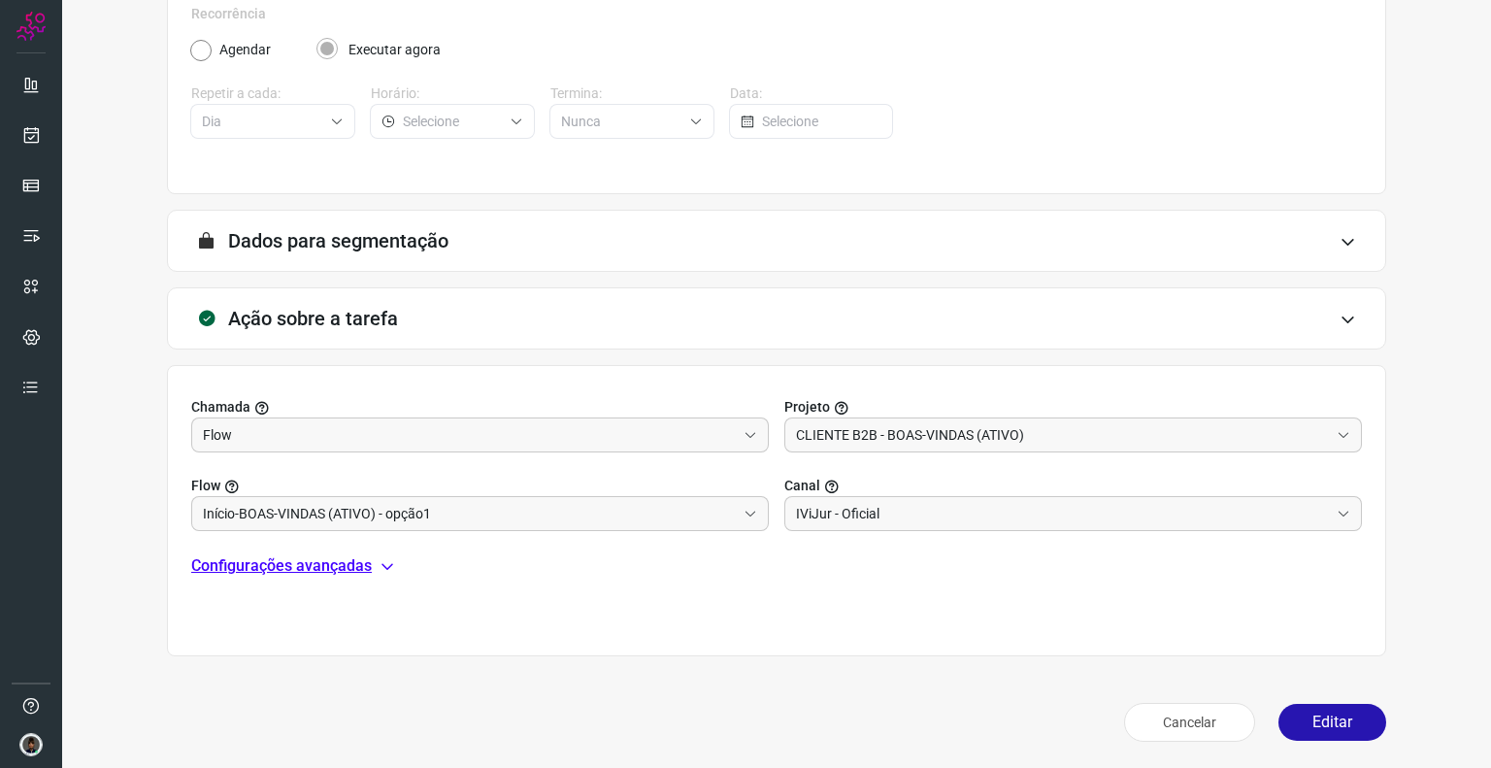
click at [390, 569] on icon at bounding box center [388, 566] width 16 height 16
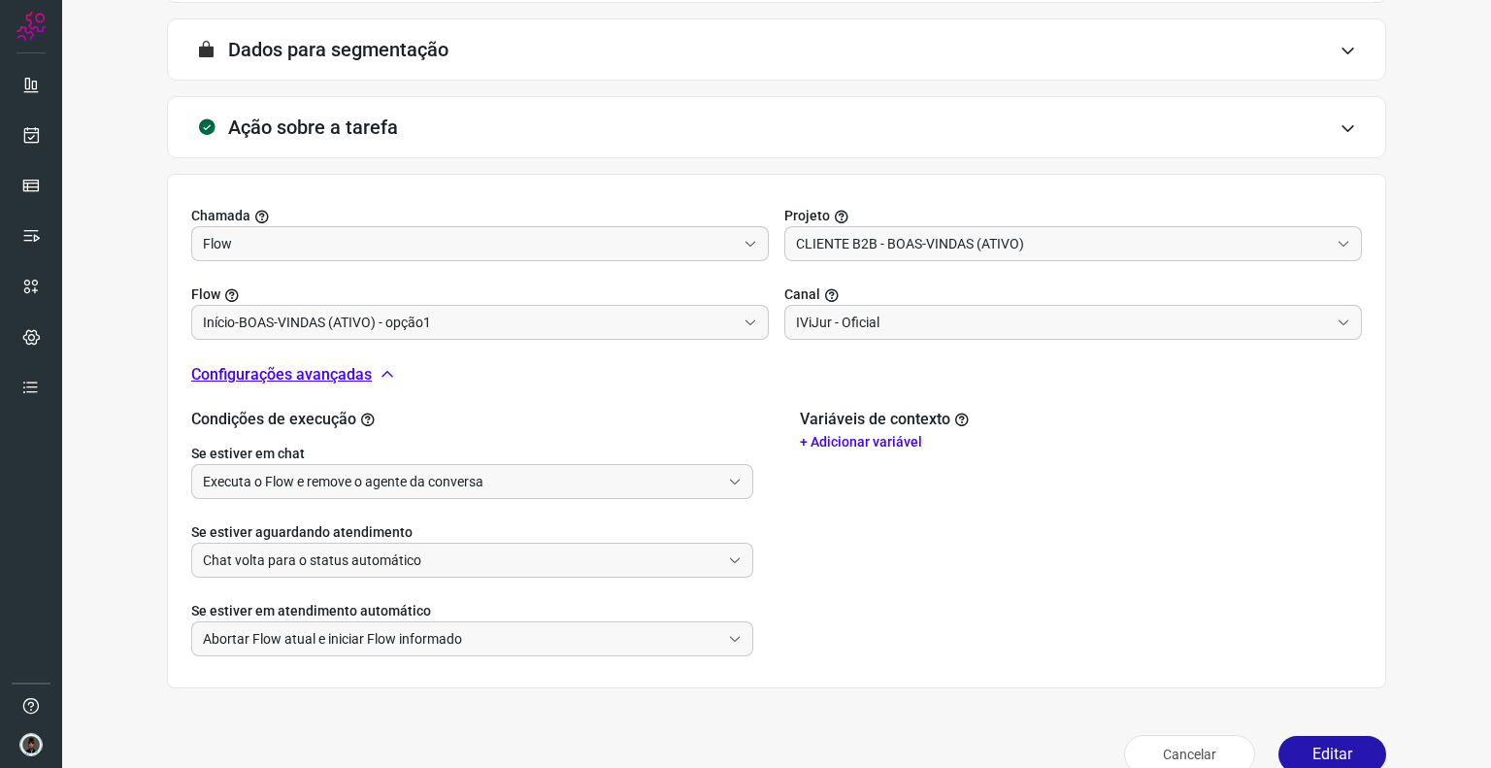
scroll to position [490, 0]
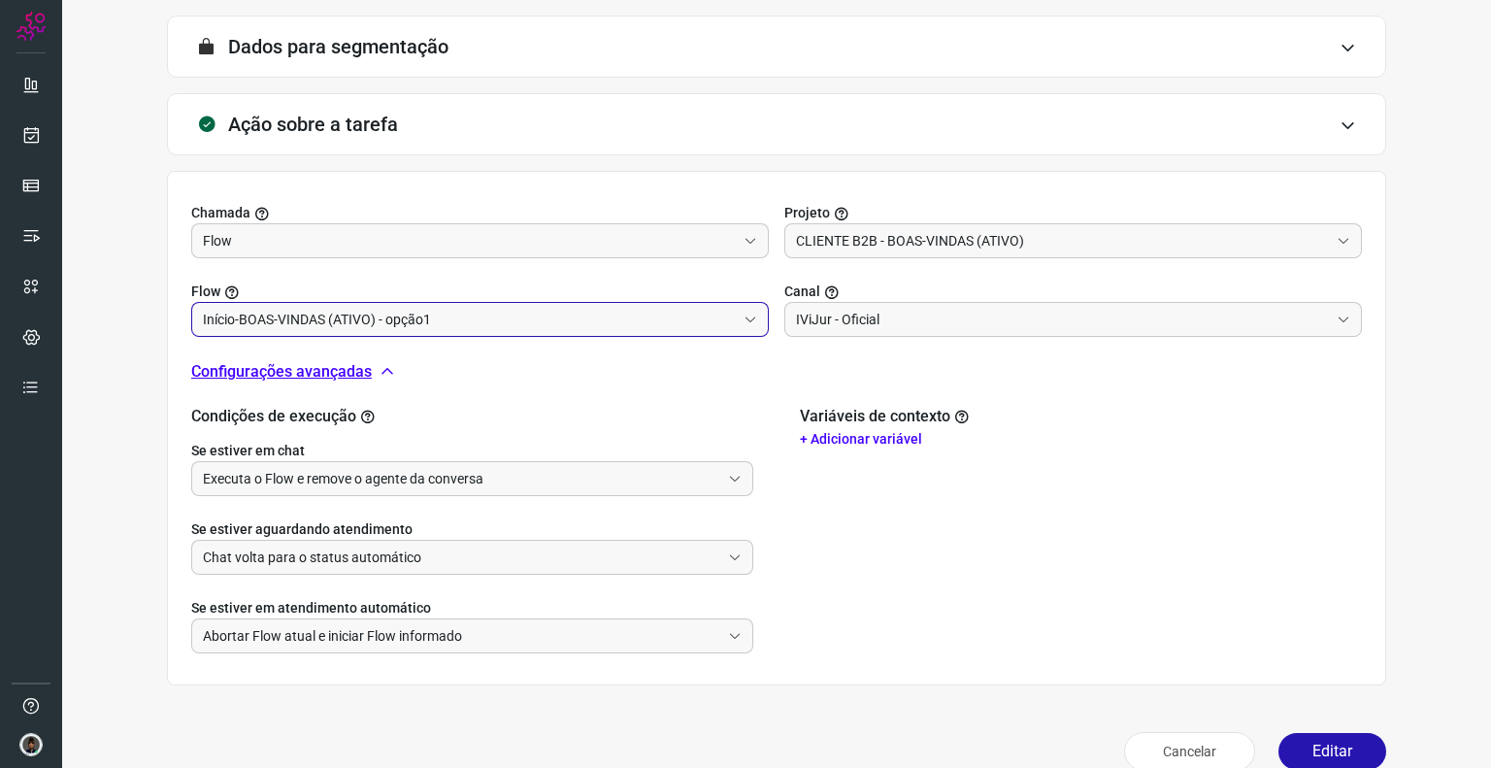
click at [606, 329] on input "Início-BOAS-VINDAS (ATIVO) - opção1" at bounding box center [469, 319] width 533 height 33
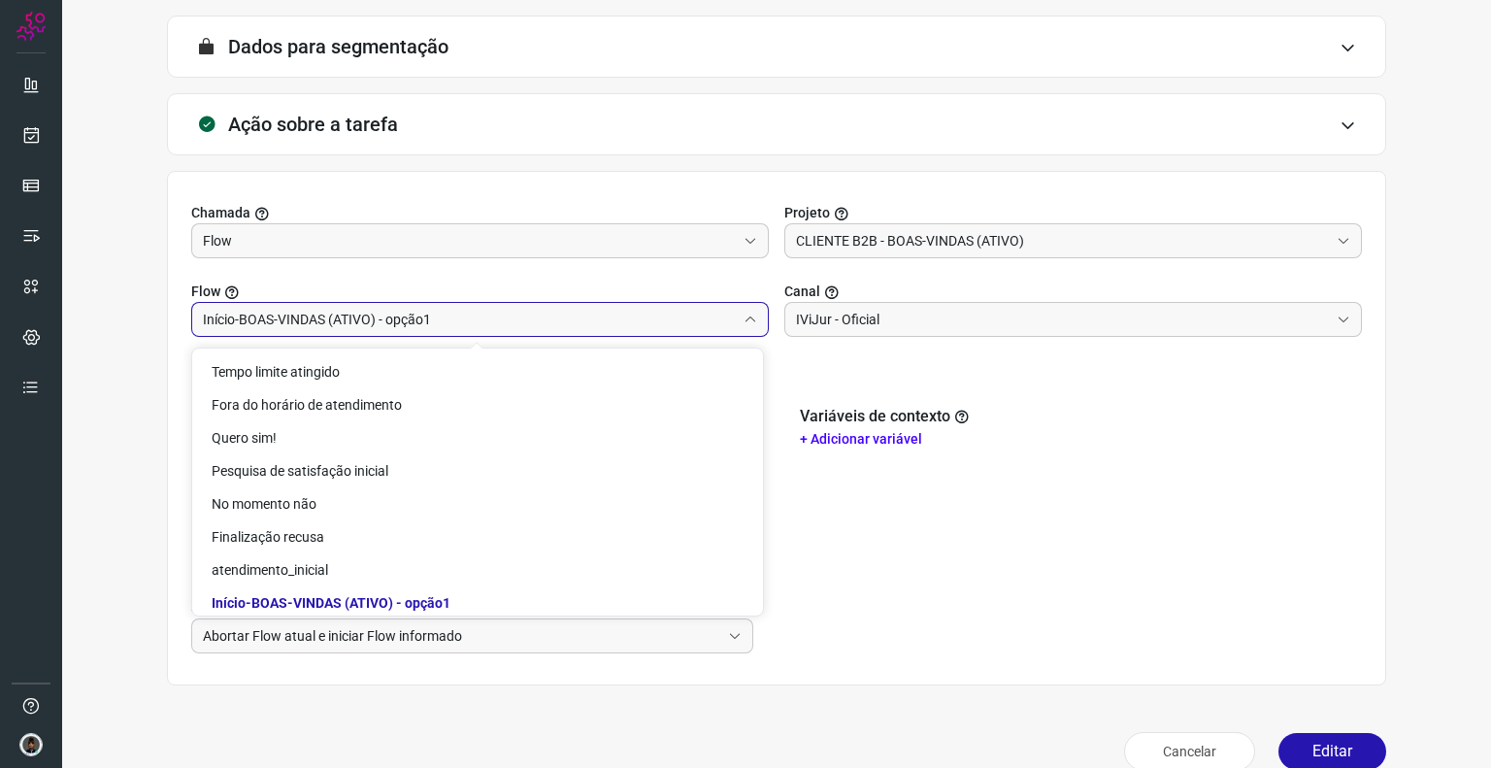
scroll to position [4, 0]
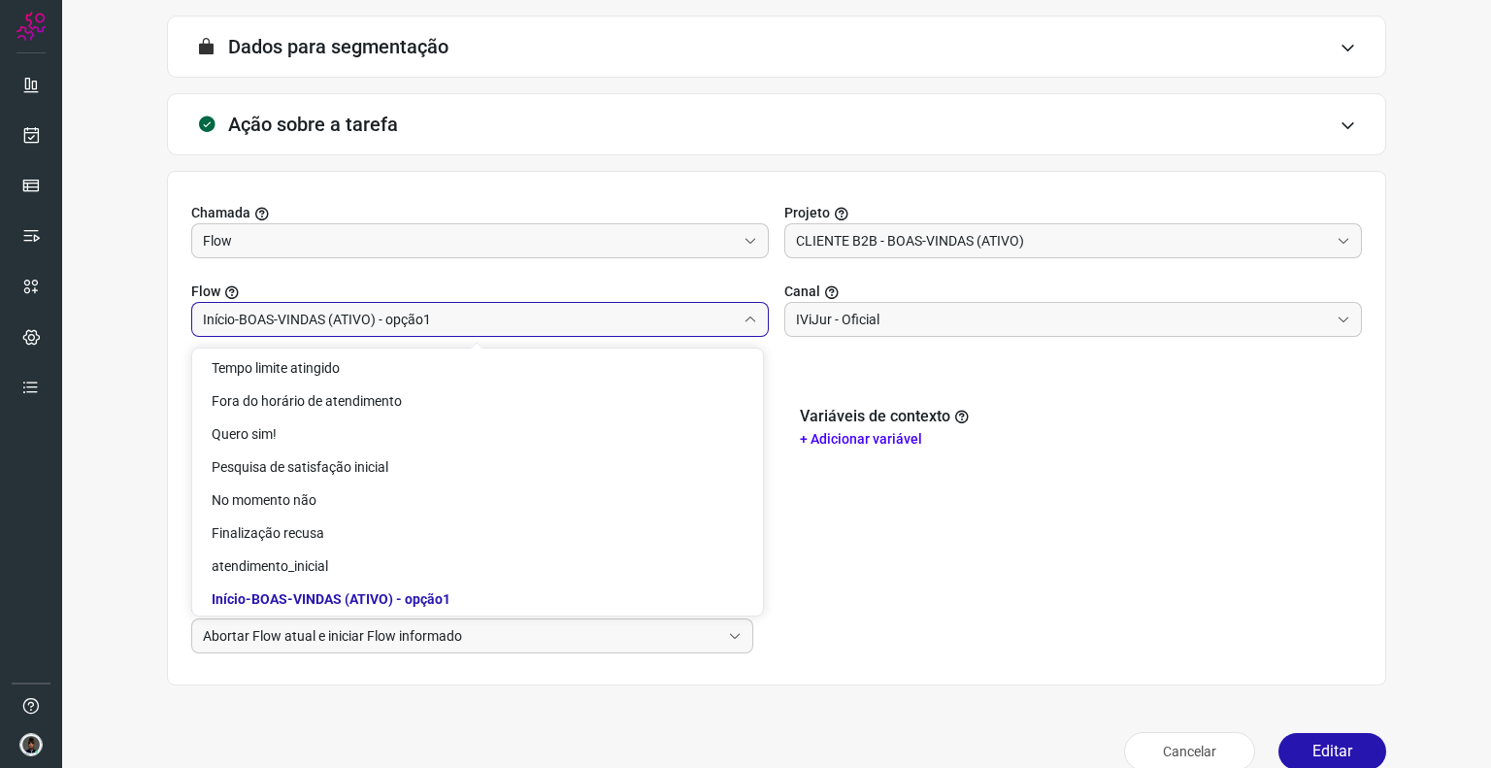
click at [606, 329] on input "Início-BOAS-VINDAS (ATIVO) - opção1" at bounding box center [469, 319] width 533 height 33
